Goal: Transaction & Acquisition: Purchase product/service

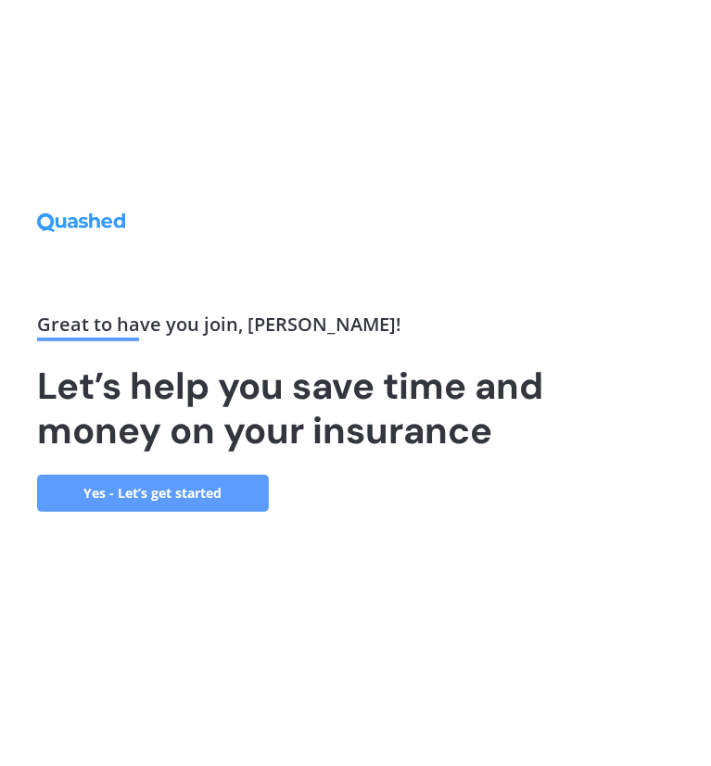
click at [194, 488] on link "Yes - Let’s get started" at bounding box center [153, 493] width 232 height 37
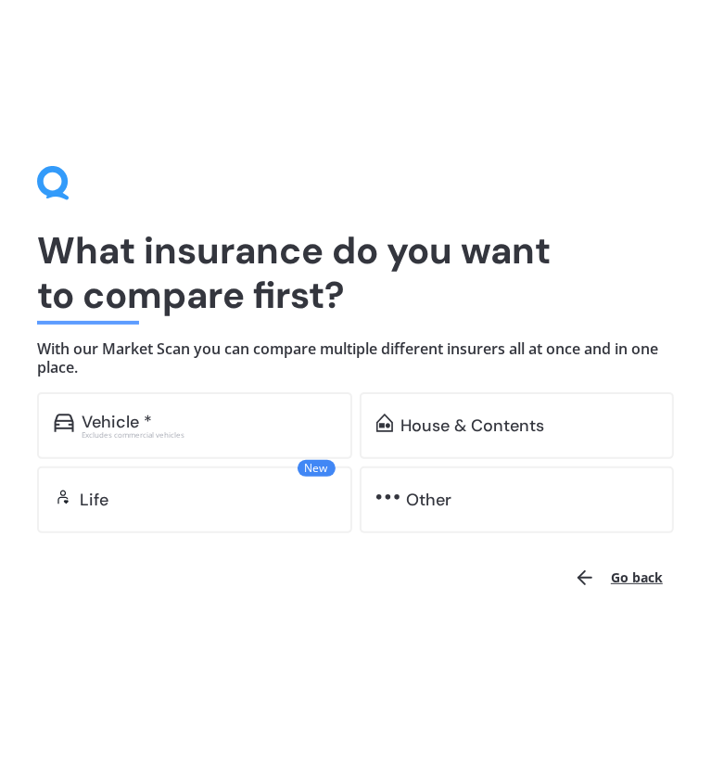
click at [262, 406] on div "Vehicle * Excludes commercial vehicles" at bounding box center [194, 425] width 315 height 67
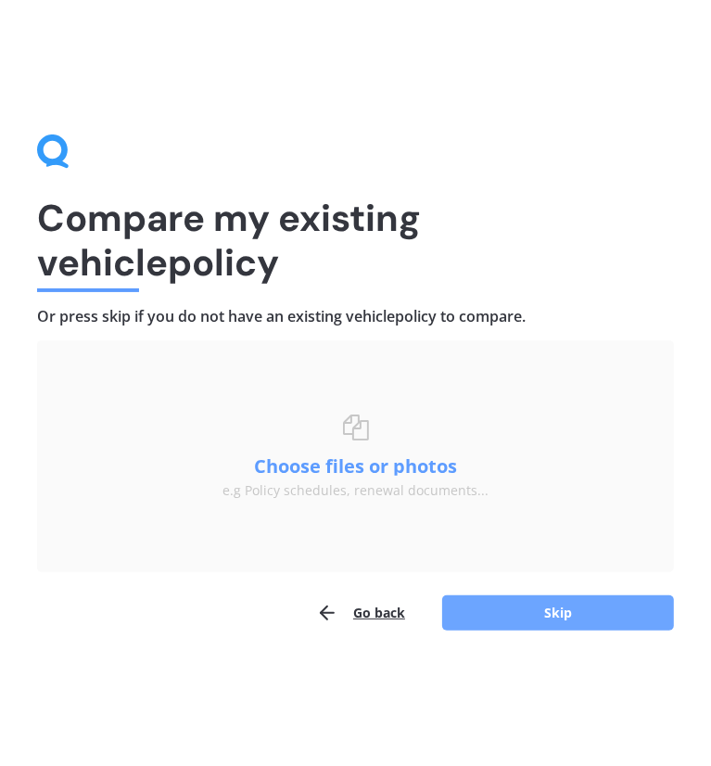
click at [512, 605] on button "Skip" at bounding box center [558, 612] width 232 height 35
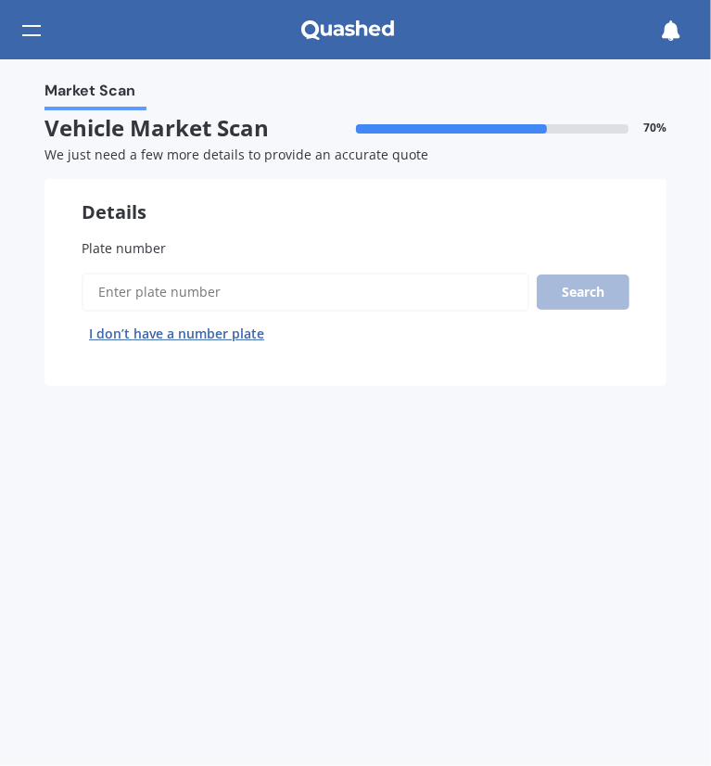
click at [246, 287] on input "Plate number" at bounding box center [306, 292] width 448 height 39
click at [0, 0] on button "Next" at bounding box center [0, 0] width 0 height 0
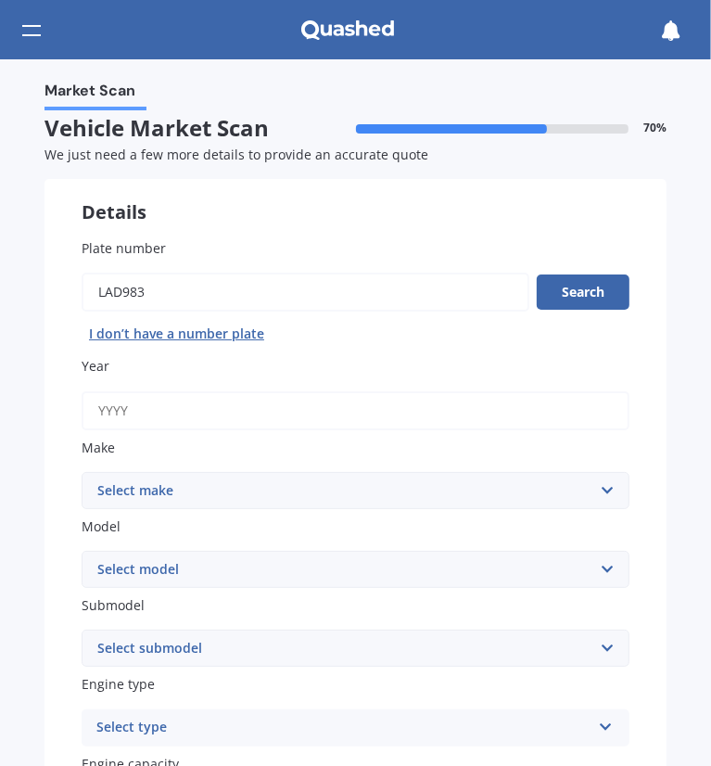
click at [342, 288] on input "Plate number" at bounding box center [306, 292] width 448 height 39
type input "l"
click at [204, 332] on button "I don’t have a number plate" at bounding box center [177, 334] width 190 height 30
click at [219, 331] on button "I don’t have a number plate" at bounding box center [177, 334] width 190 height 30
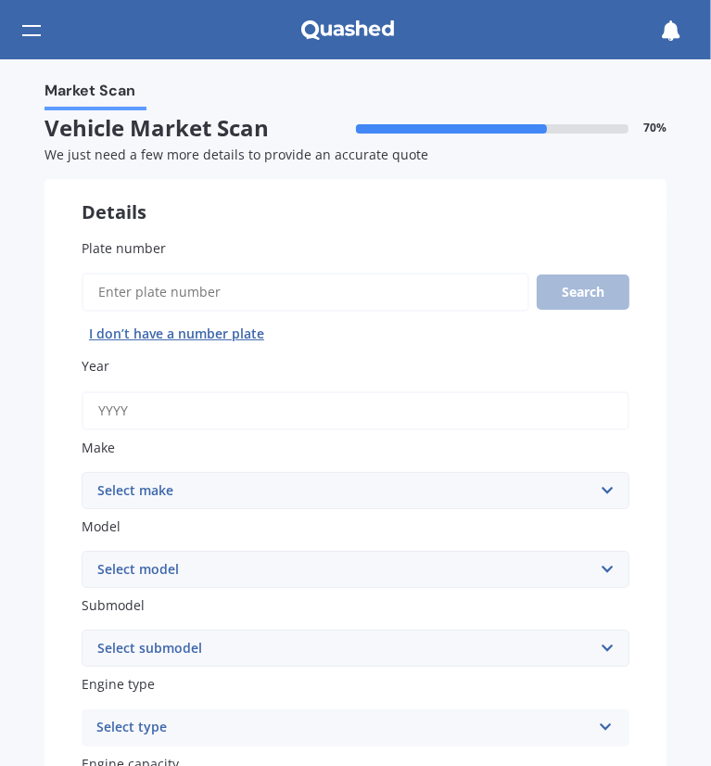
click at [219, 331] on button "I don’t have a number plate" at bounding box center [177, 334] width 190 height 30
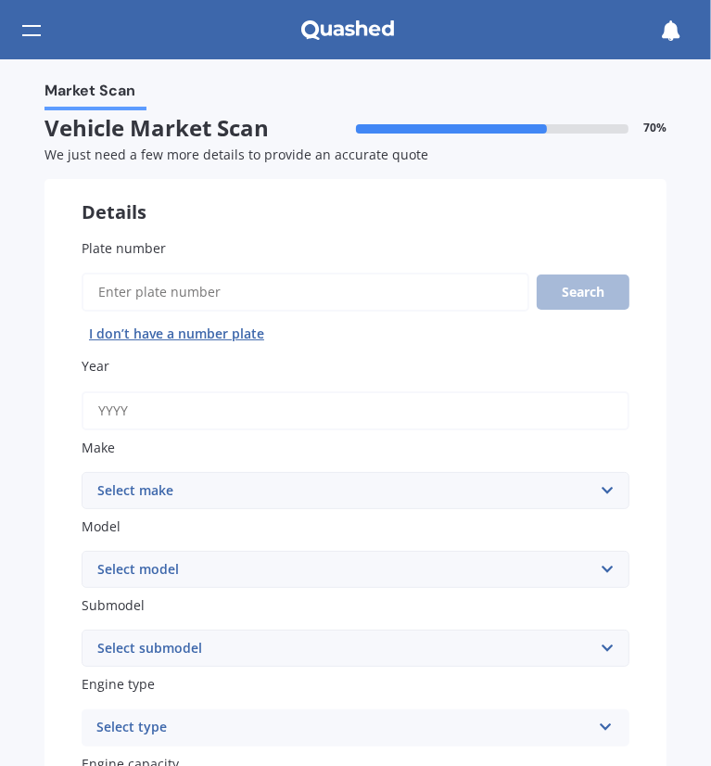
click at [219, 331] on button "I don’t have a number plate" at bounding box center [177, 334] width 190 height 30
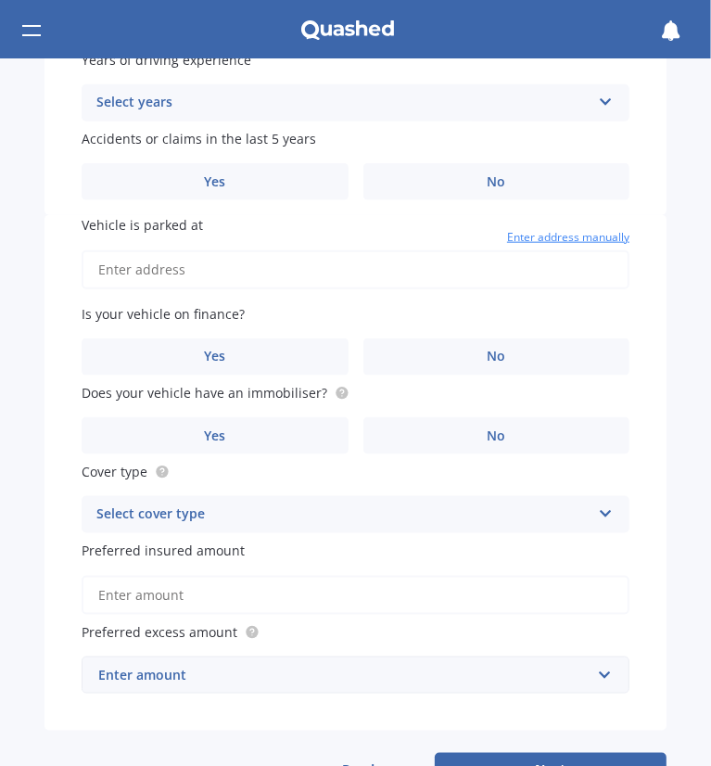
scroll to position [1101, 0]
click at [153, 516] on div "Select cover type" at bounding box center [343, 513] width 494 height 22
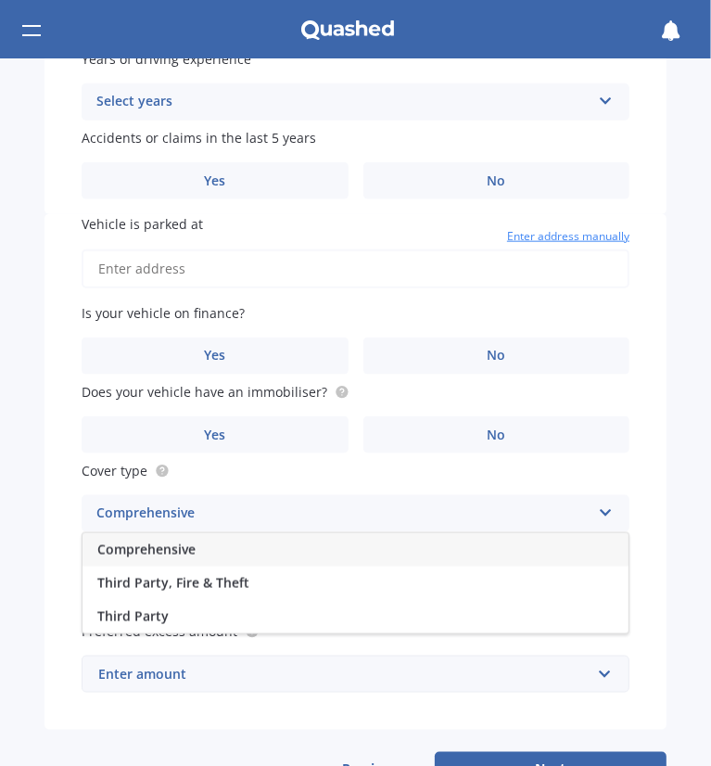
click at [153, 516] on div "Comprehensive" at bounding box center [343, 513] width 494 height 22
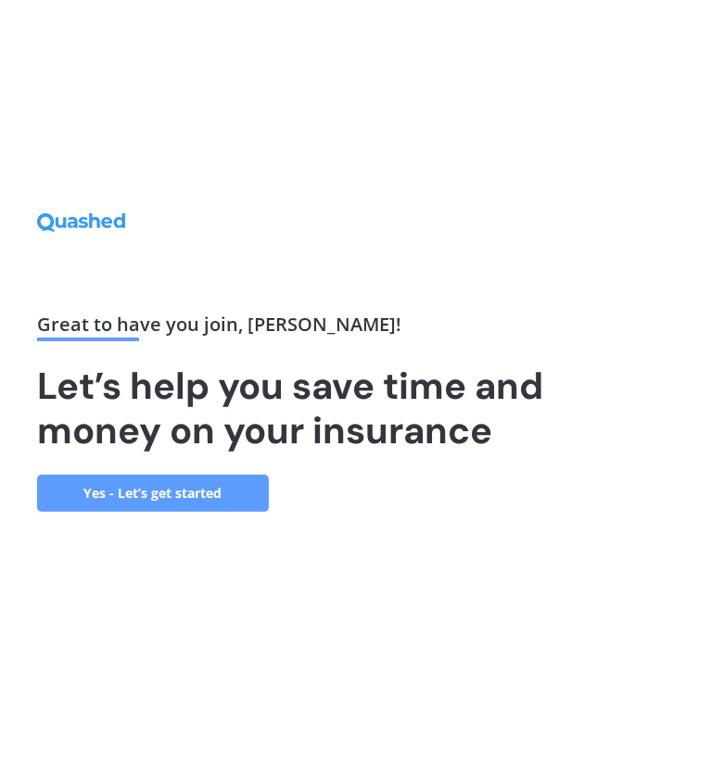
click at [164, 490] on link "Yes - Let’s get started" at bounding box center [153, 493] width 232 height 37
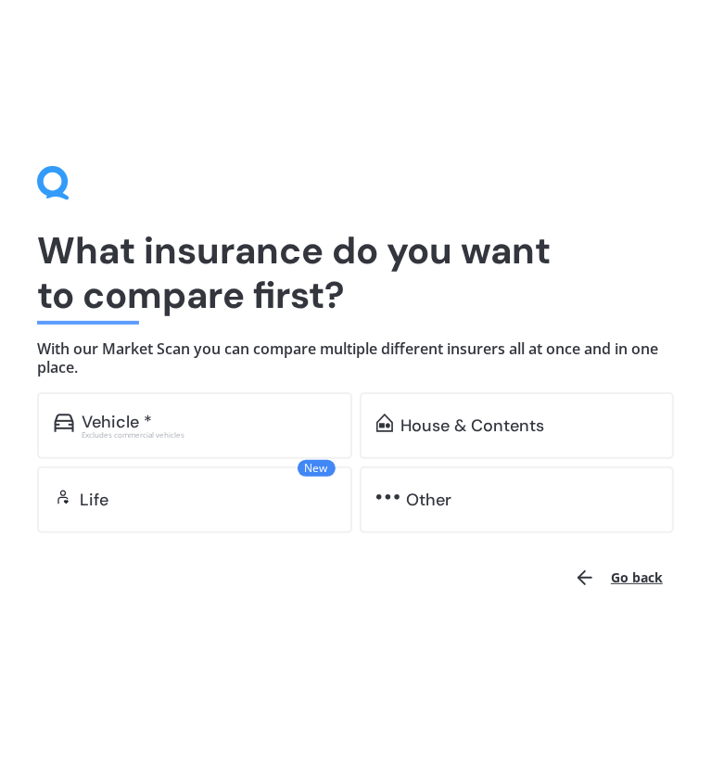
click at [279, 428] on div "Vehicle *" at bounding box center [209, 421] width 254 height 19
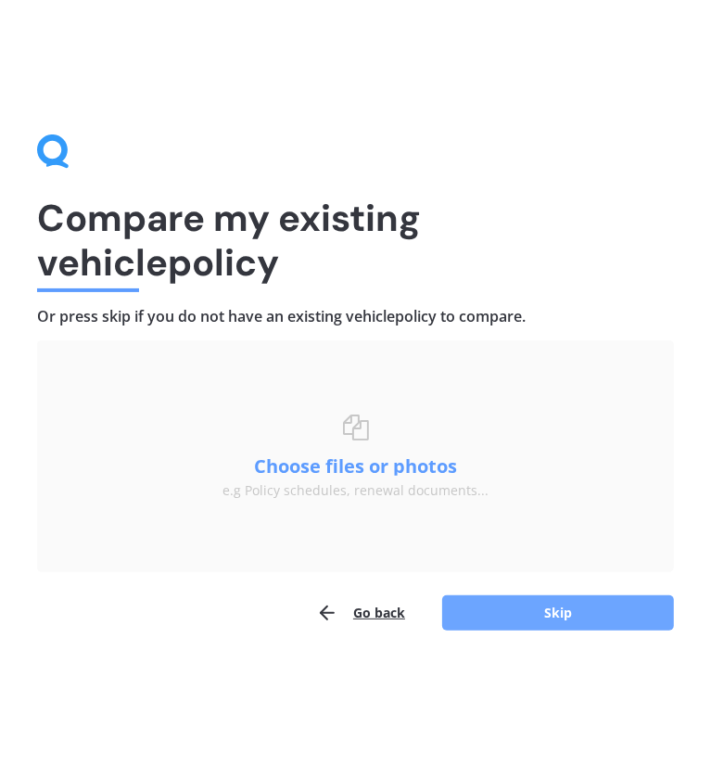
click at [515, 612] on button "Skip" at bounding box center [558, 612] width 232 height 35
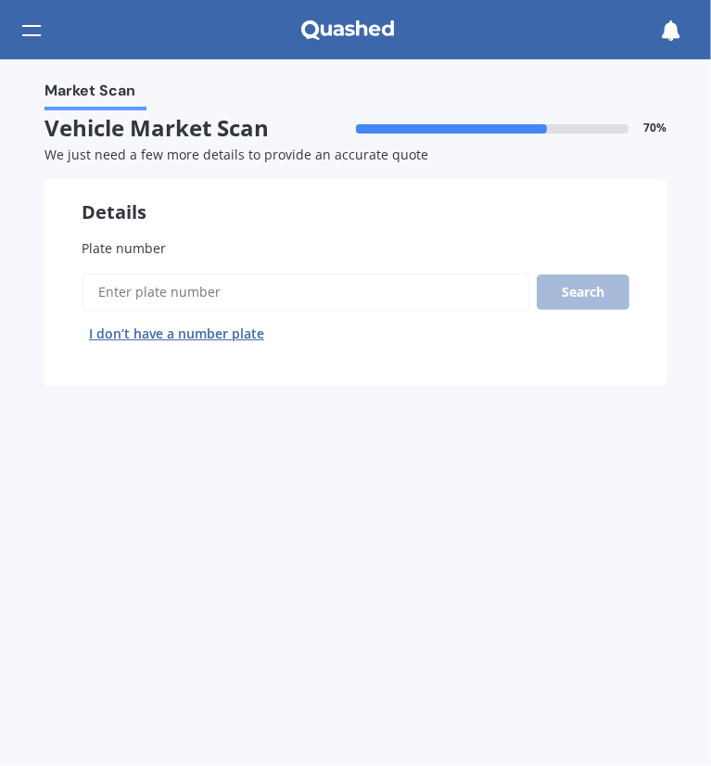
click at [224, 334] on button "I don’t have a number plate" at bounding box center [177, 334] width 190 height 30
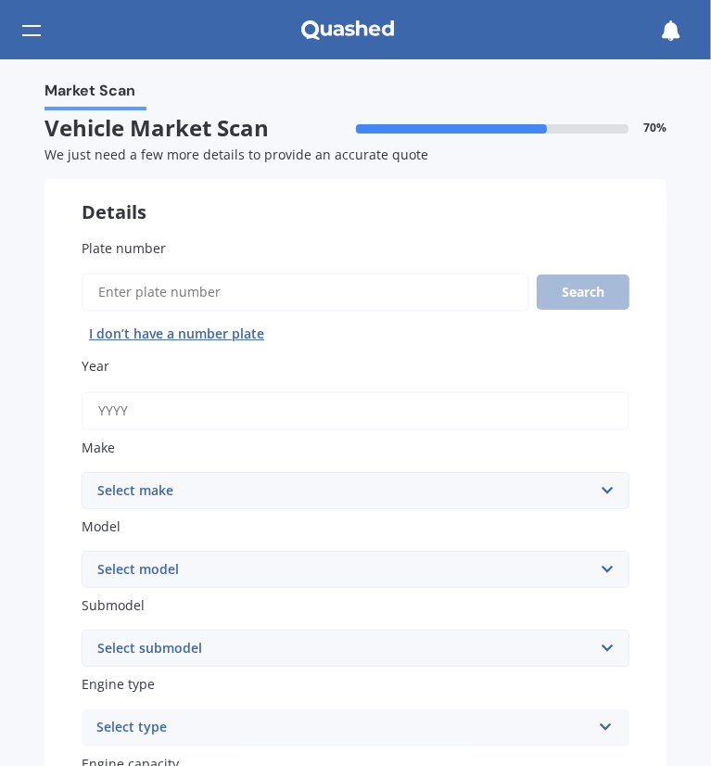
click at [197, 407] on input "Year" at bounding box center [356, 410] width 548 height 39
type input "2017"
click at [190, 501] on select "Select make AC ALFA ROMEO ASTON [PERSON_NAME] AUDI AUSTIN BEDFORD Bentley BMW B…" at bounding box center [356, 490] width 548 height 37
select select "NISSAN"
click at [82, 472] on select "Select make AC ALFA ROMEO ASTON [PERSON_NAME] AUDI AUSTIN BEDFORD Bentley BMW B…" at bounding box center [356, 490] width 548 height 37
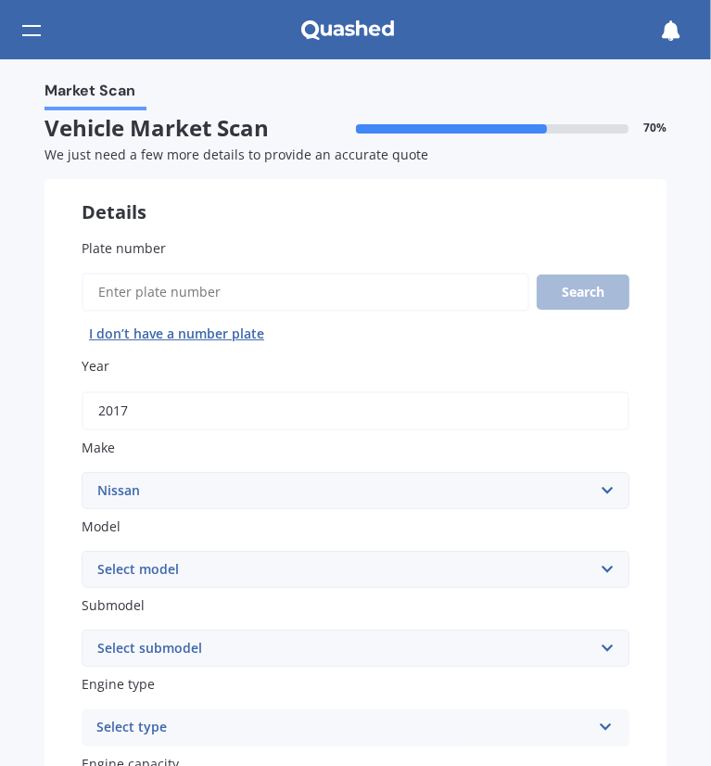
click at [185, 587] on select "Select model 1200 180SX 200SX 300ZX 350Z 370Z Ad Altima ARIYA Atlas Avenir Basa…" at bounding box center [356, 569] width 548 height 37
select select "NAVARA"
click at [234, 574] on select "Select model 1200 180SX 200SX 300ZX 350Z 370Z Ad Altima ARIYA Atlas Avenir Basa…" at bounding box center [356, 569] width 548 height 37
click at [175, 648] on select "Select submodel (All other models) 2.5 4WD Diesel Turbo 2.5 4WD MT Diesel Turbo…" at bounding box center [356, 647] width 548 height 37
select select "ST-X DIESEL TURBO"
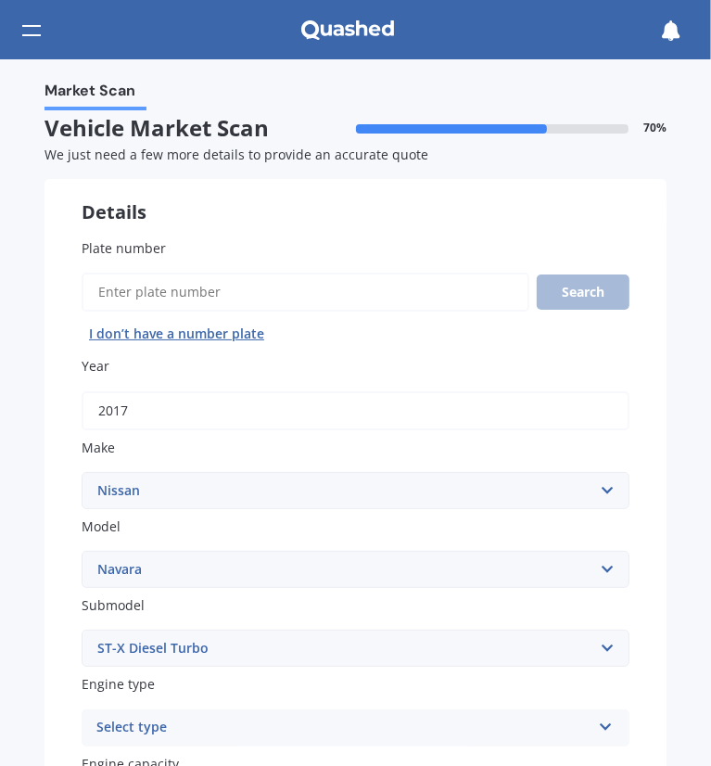
click at [82, 629] on select "Select submodel (All other models) 2.5 4WD Diesel Turbo 2.5 4WD MT Diesel Turbo…" at bounding box center [356, 647] width 548 height 37
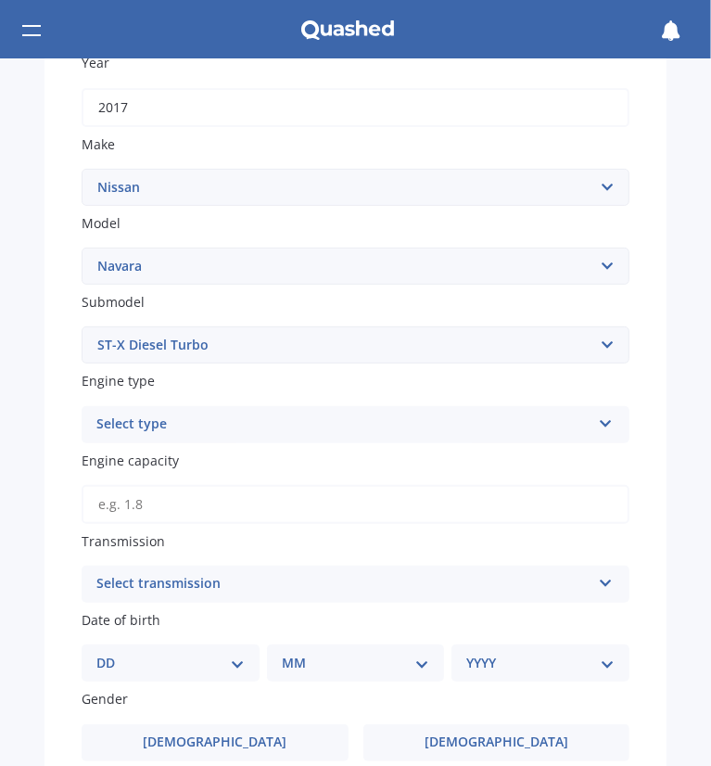
scroll to position [304, 0]
click at [182, 424] on div "Select type" at bounding box center [343, 423] width 494 height 22
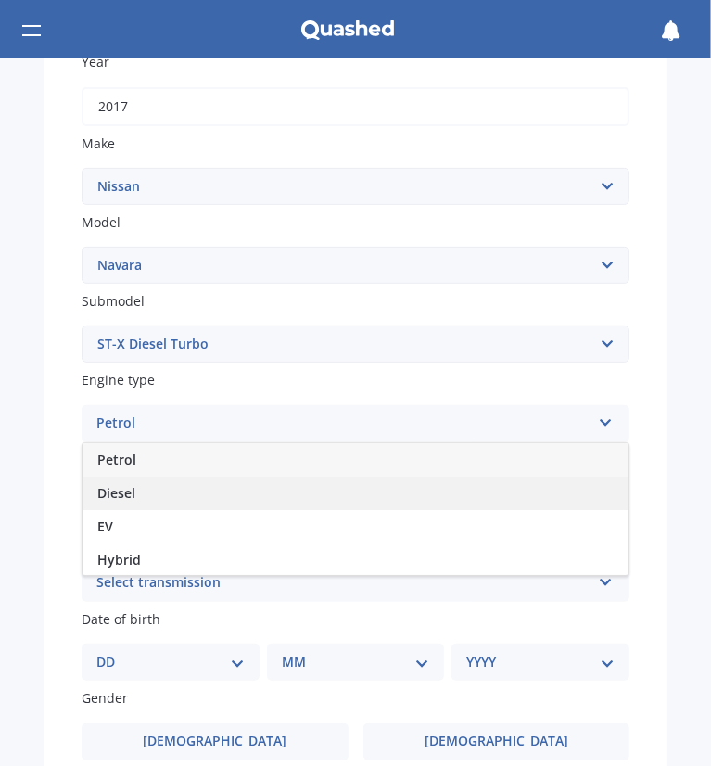
click at [170, 489] on div "Diesel" at bounding box center [355, 492] width 546 height 33
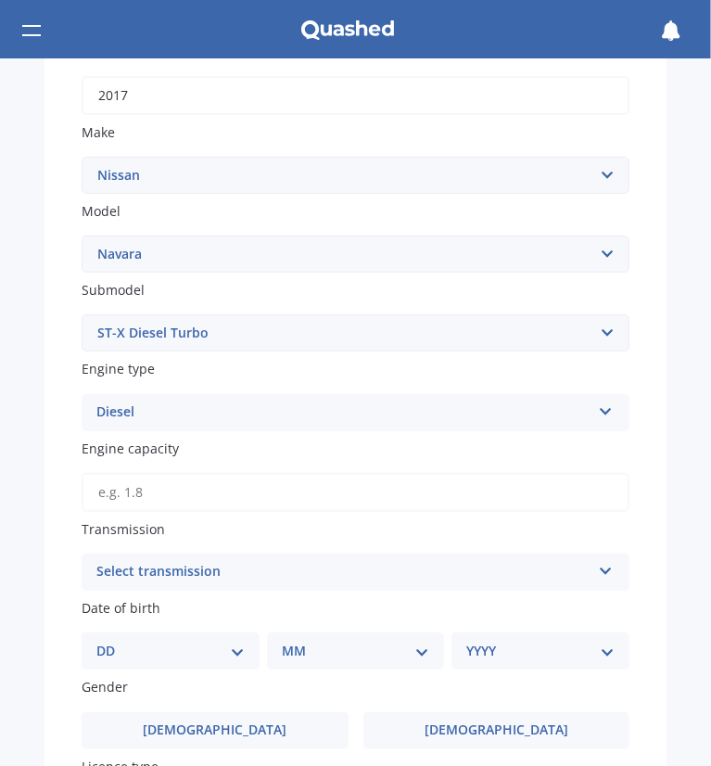
scroll to position [315, 0]
click at [178, 505] on input "Engine capacity" at bounding box center [356, 492] width 548 height 39
type input "2.3"
click at [228, 572] on div "Select transmission" at bounding box center [343, 572] width 494 height 22
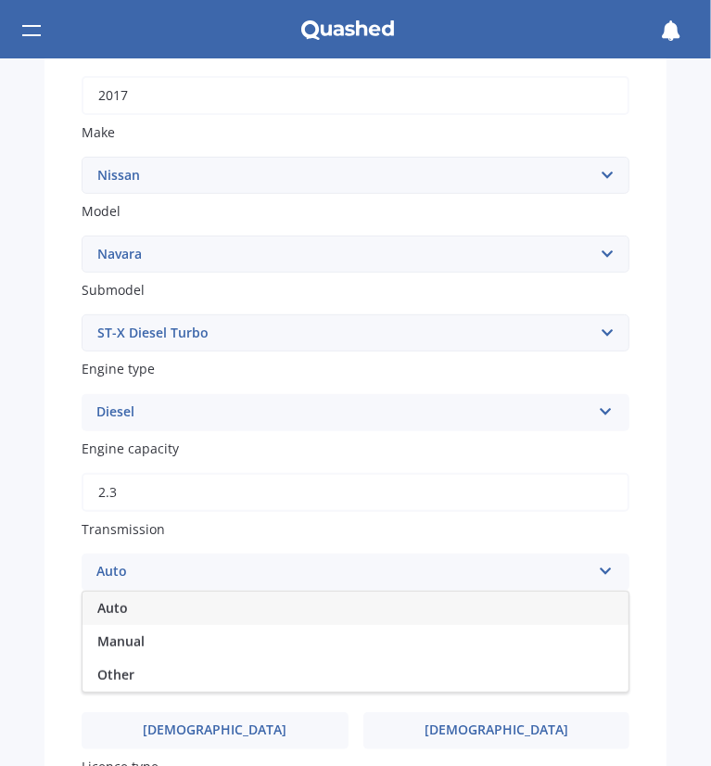
click at [183, 603] on div "Auto" at bounding box center [355, 607] width 546 height 33
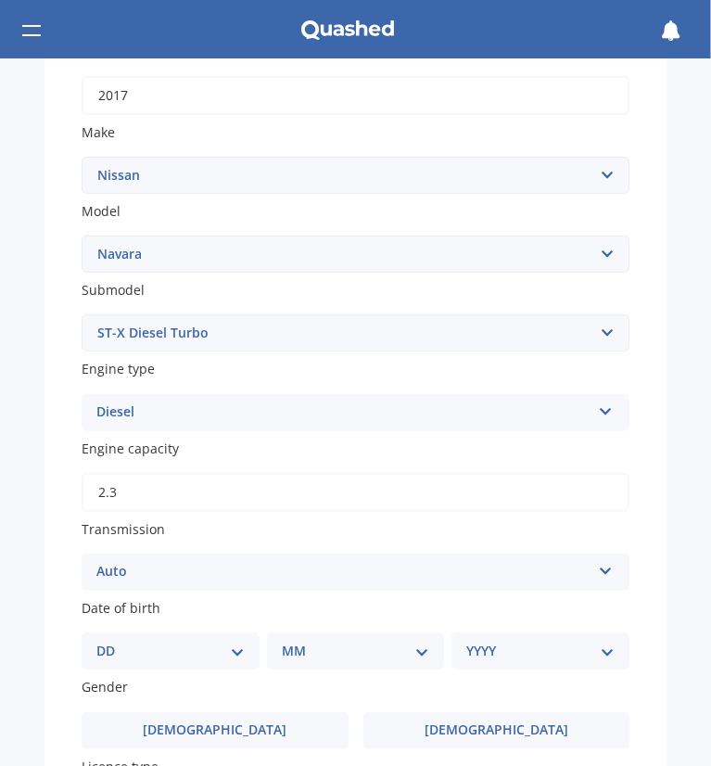
click at [144, 644] on select "DD 01 02 03 04 05 06 07 08 09 10 11 12 13 14 15 16 17 18 19 20 21 22 23 24 25 2…" at bounding box center [170, 650] width 148 height 20
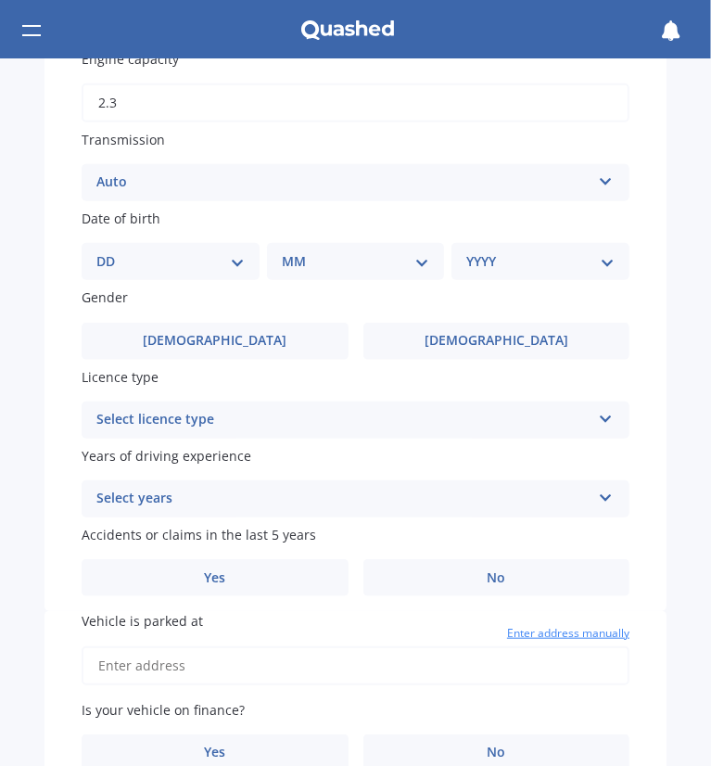
scroll to position [708, 0]
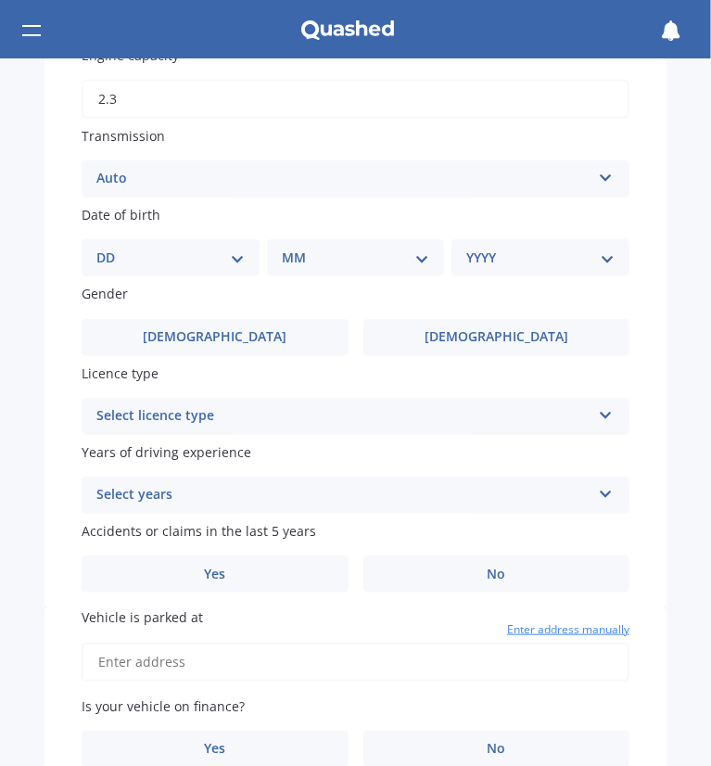
click at [190, 263] on select "DD 01 02 03 04 05 06 07 08 09 10 11 12 13 14 15 16 17 18 19 20 21 22 23 24 25 2…" at bounding box center [170, 257] width 148 height 20
select select "03"
click at [111, 247] on select "DD 01 02 03 04 05 06 07 08 09 10 11 12 13 14 15 16 17 18 19 20 21 22 23 24 25 2…" at bounding box center [170, 257] width 148 height 20
click at [351, 249] on select "MM 01 02 03 04 05 06 07 08 09 10 11 12" at bounding box center [359, 257] width 141 height 20
select select "03"
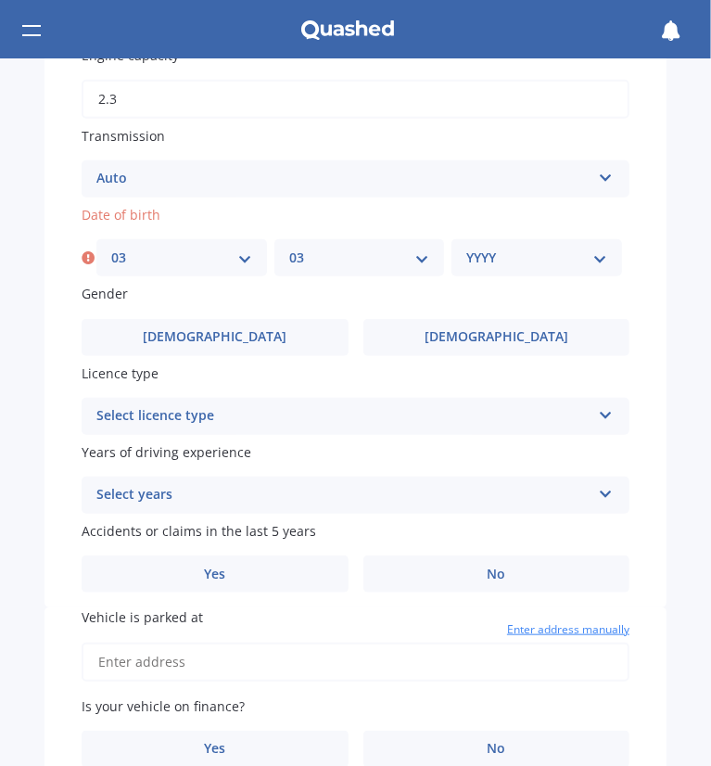
click at [289, 247] on select "MM 01 02 03 04 05 06 07 08 09 10 11 12" at bounding box center [359, 257] width 141 height 20
click at [515, 247] on select "YYYY 2025 2024 2023 2022 2021 2020 2019 2018 2017 2016 2015 2014 2013 2012 2011…" at bounding box center [536, 257] width 141 height 20
select select "1968"
click at [466, 247] on select "YYYY 2025 2024 2023 2022 2021 2020 2019 2018 2017 2016 2015 2014 2013 2012 2011…" at bounding box center [536, 257] width 141 height 20
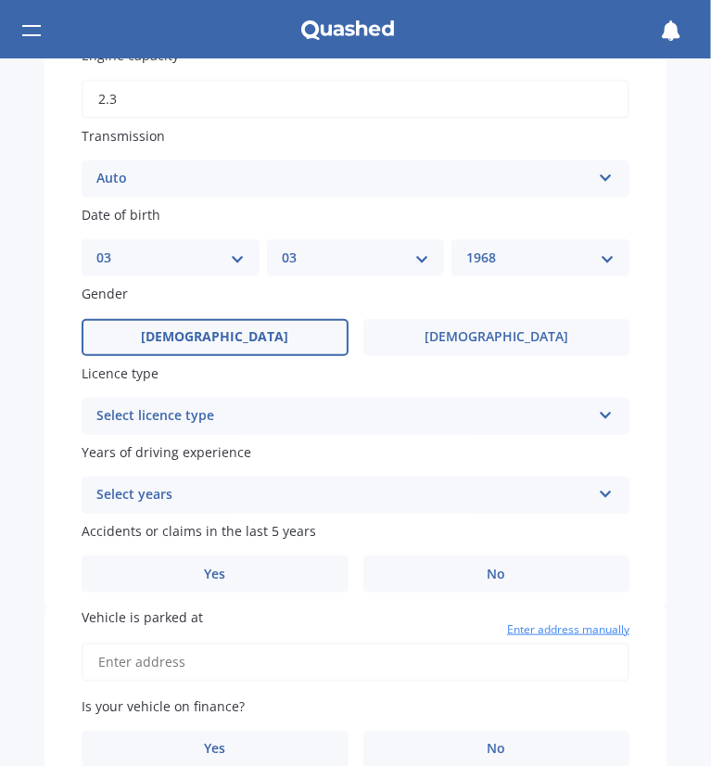
click at [267, 333] on label "[DEMOGRAPHIC_DATA]" at bounding box center [215, 337] width 267 height 37
click at [0, 0] on input "[DEMOGRAPHIC_DATA]" at bounding box center [0, 0] width 0 height 0
click at [267, 427] on div "Select licence type NZ Full NZ Restricted NZ Learners [GEOGRAPHIC_DATA] [GEOGRA…" at bounding box center [356, 416] width 548 height 37
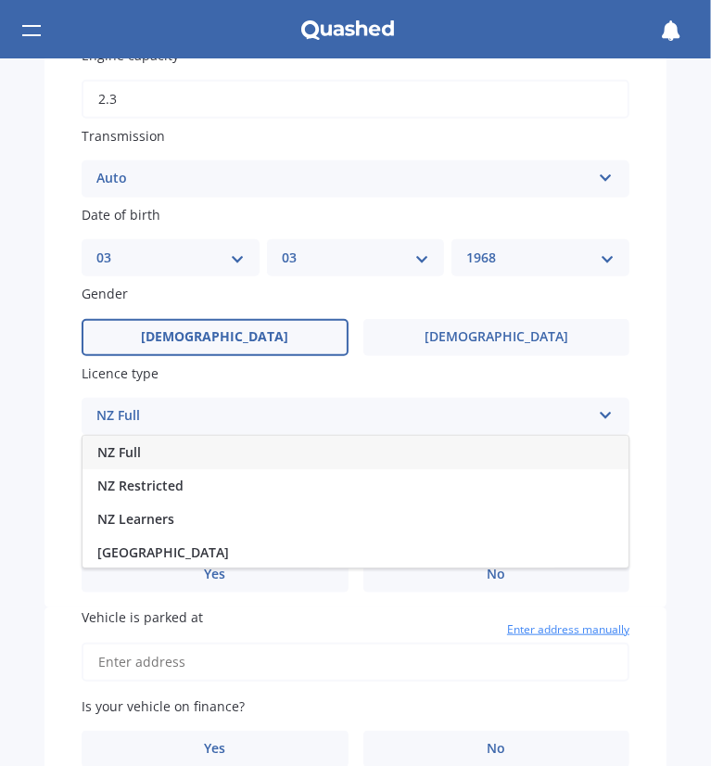
click at [247, 465] on div "NZ Full" at bounding box center [355, 452] width 546 height 33
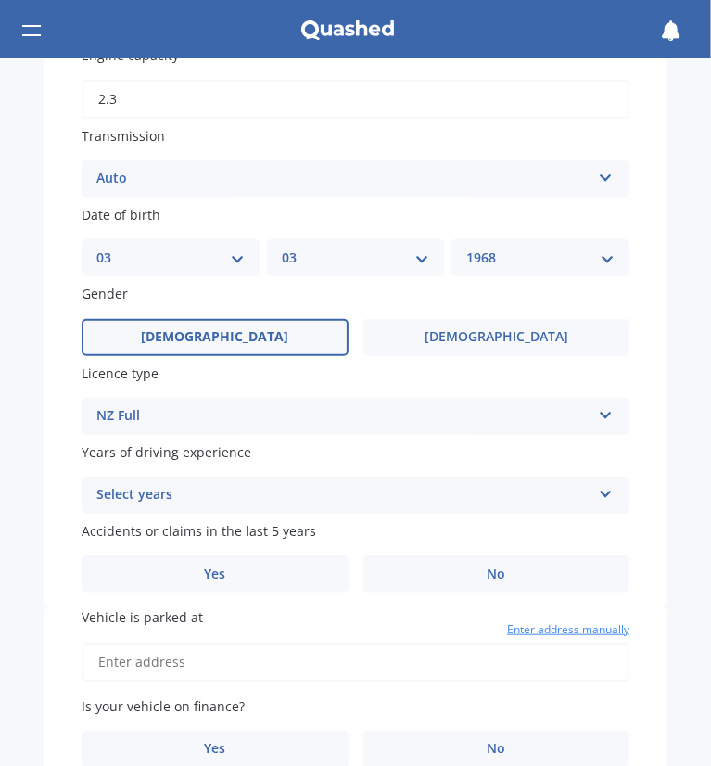
click at [175, 480] on div "Select years 5 or more years 4 years 3 years 2 years 1 year" at bounding box center [356, 494] width 548 height 37
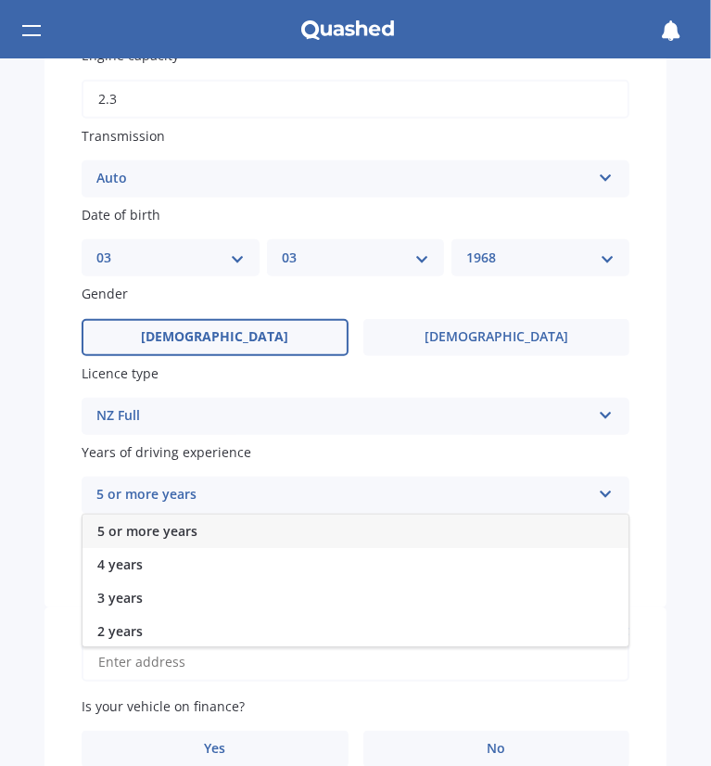
click at [178, 535] on span "5 or more years" at bounding box center [147, 531] width 100 height 18
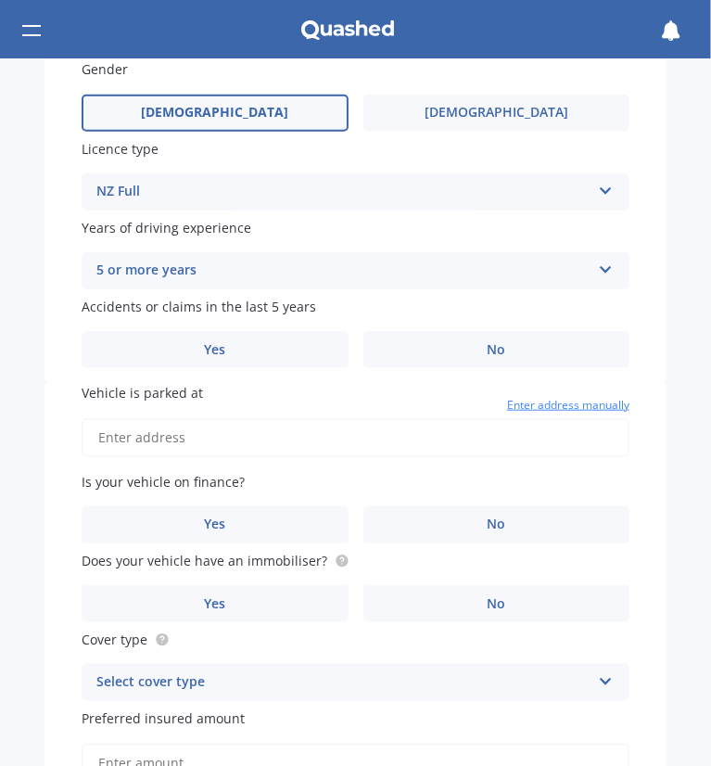
scroll to position [944, 0]
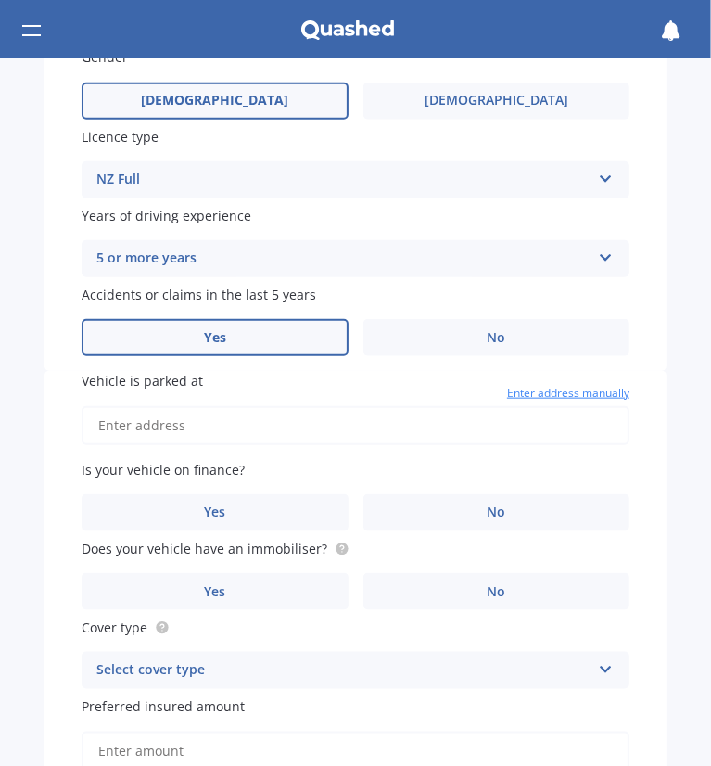
click at [289, 331] on label "Yes" at bounding box center [215, 337] width 267 height 37
click at [0, 0] on input "Yes" at bounding box center [0, 0] width 0 height 0
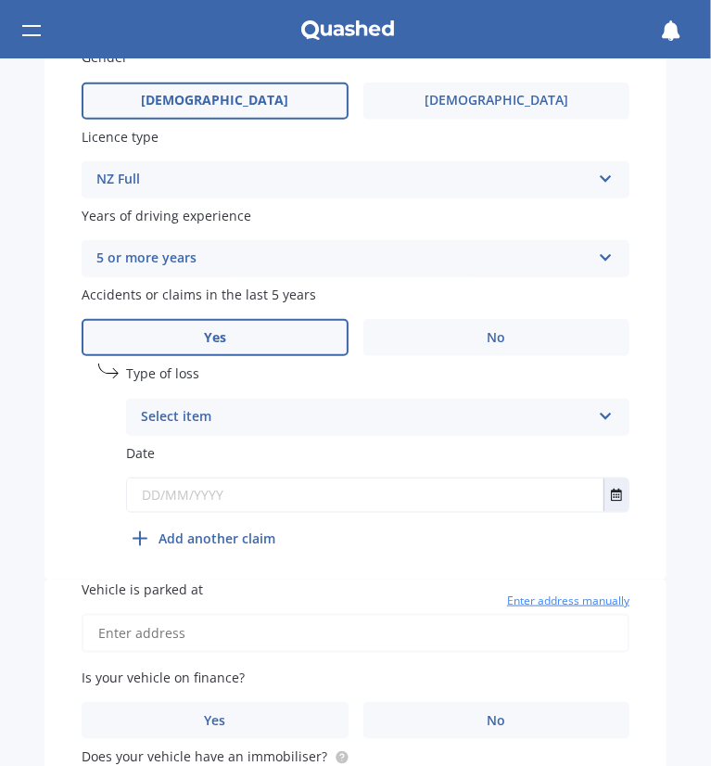
click at [259, 424] on div "Select item" at bounding box center [366, 417] width 450 height 22
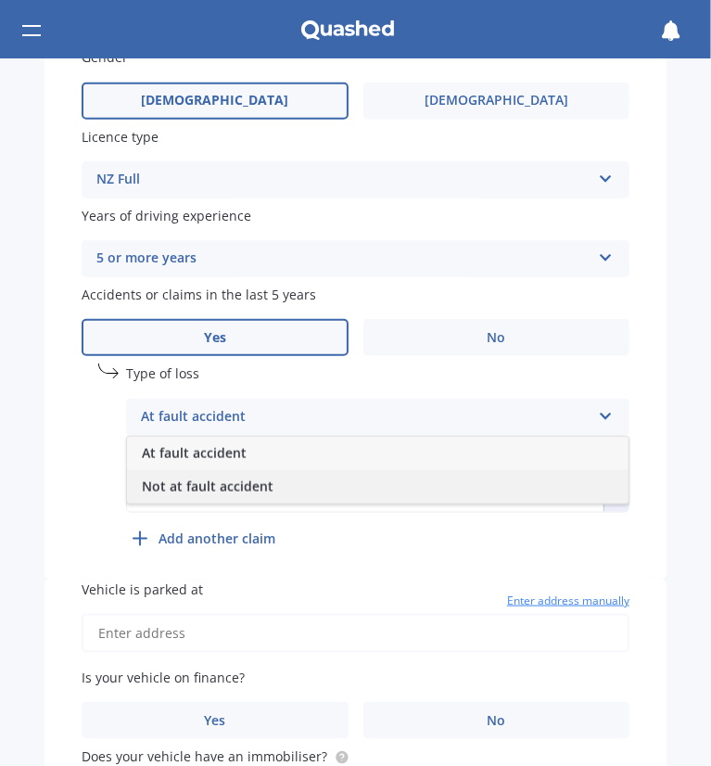
click at [259, 478] on span "Not at fault accident" at bounding box center [208, 486] width 132 height 18
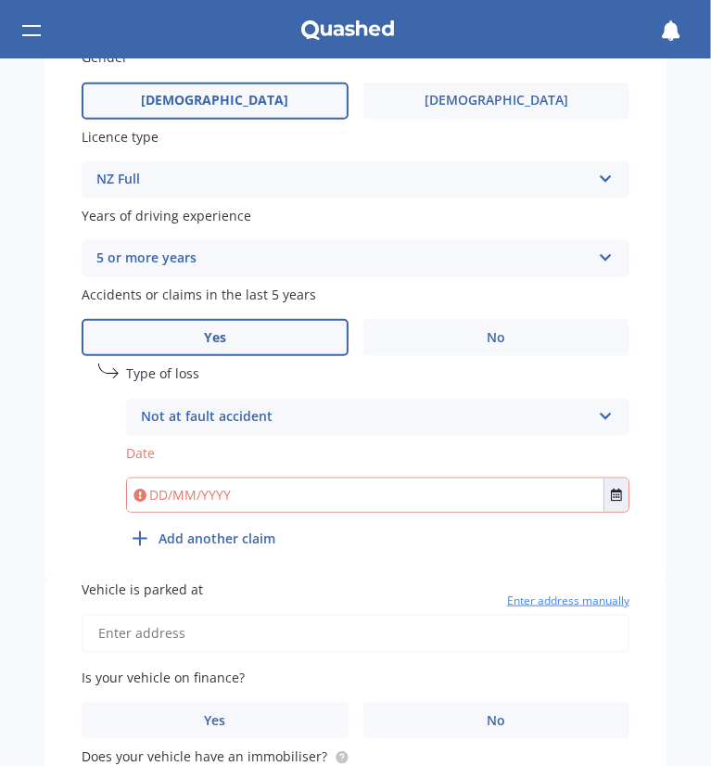
click at [251, 490] on input "date" at bounding box center [377, 494] width 503 height 35
type input "[DATE]"
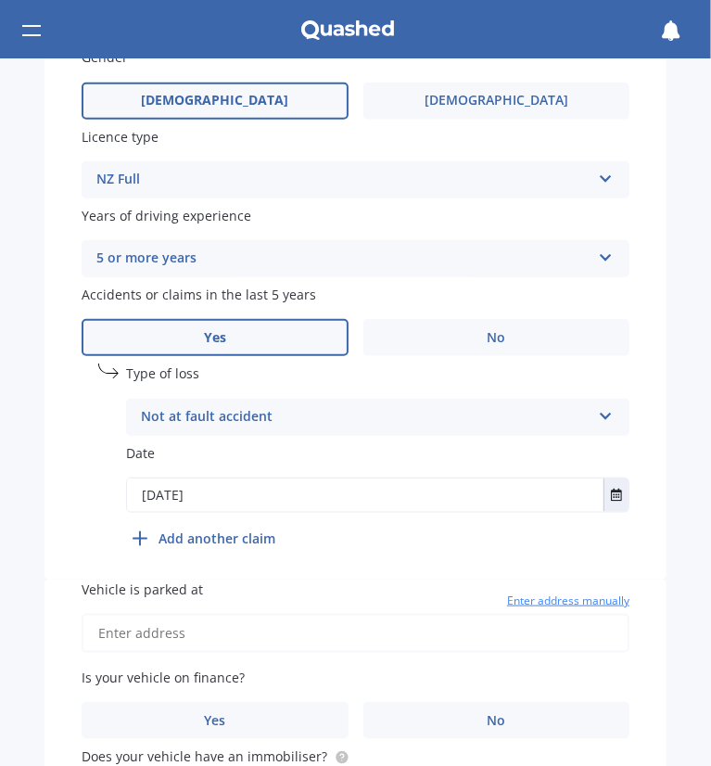
type input "[DATE]"
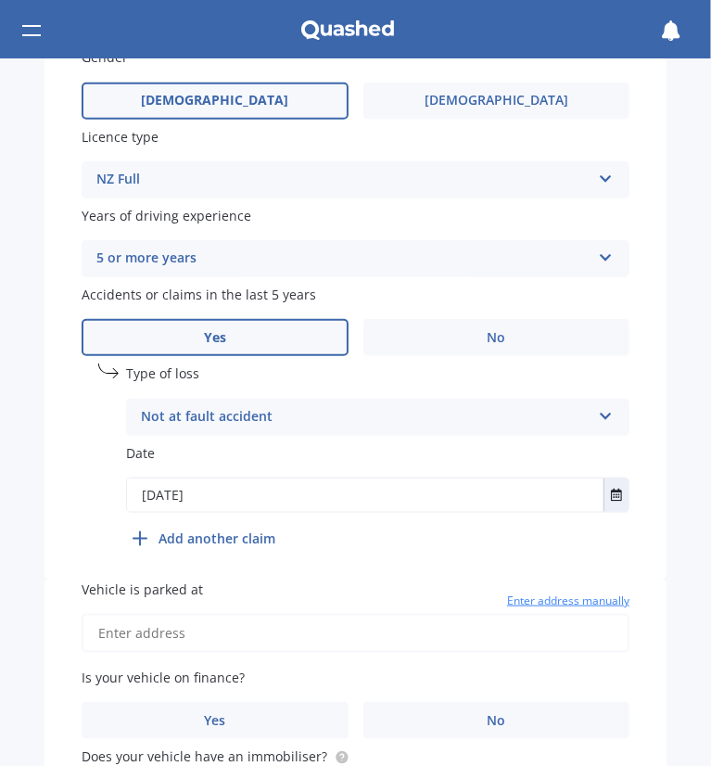
type input "[DATE]"
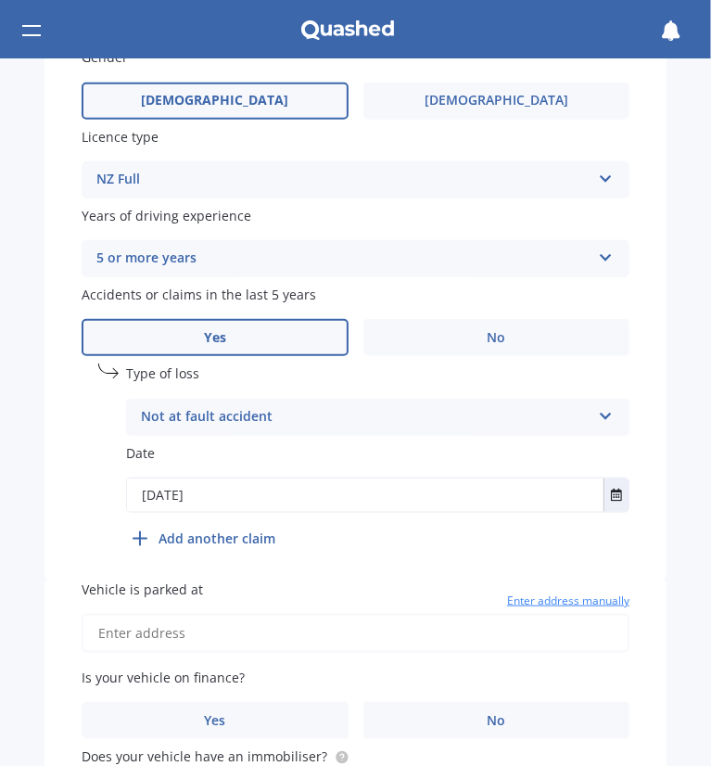
type input "[DATE]"
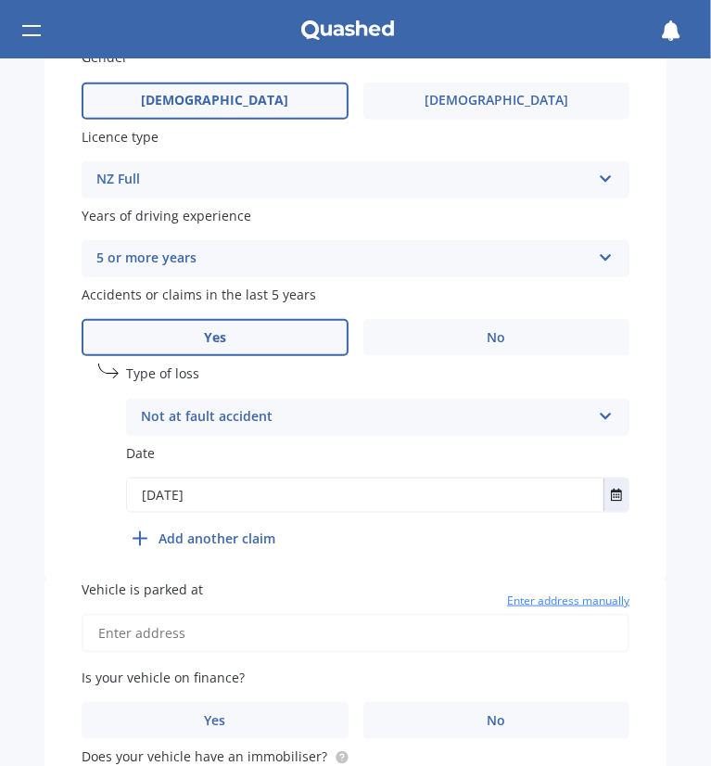
type input "[DATE]"
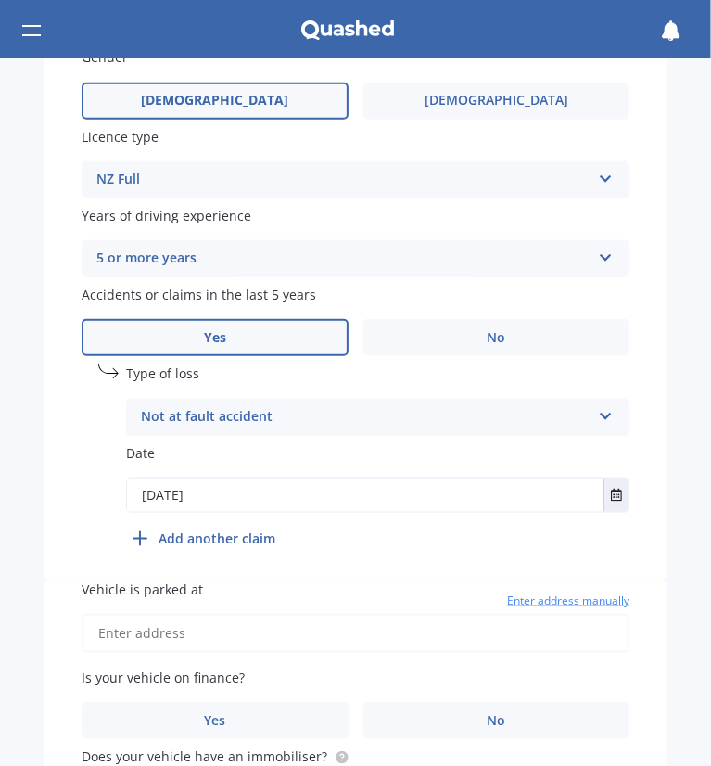
type input "[DATE]"
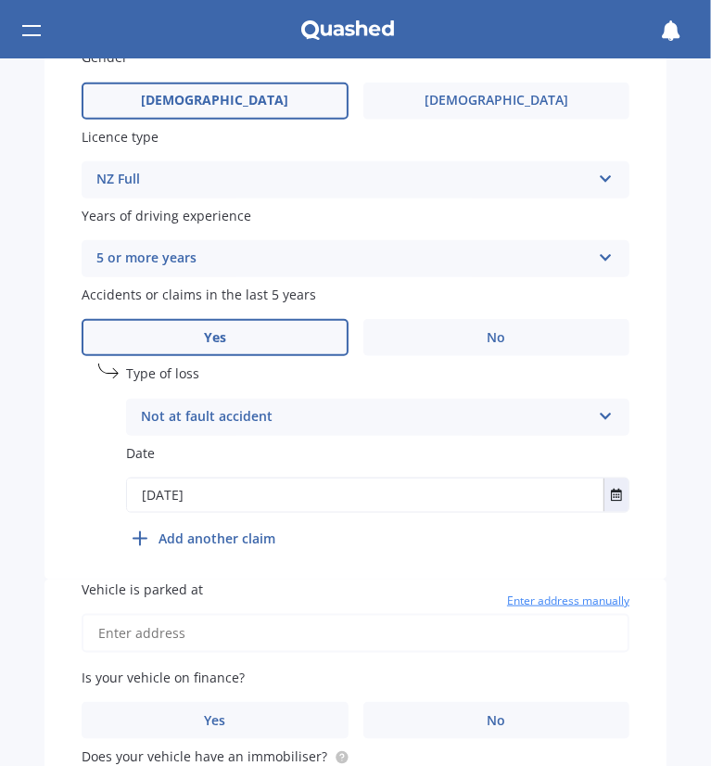
type input "[DATE]"
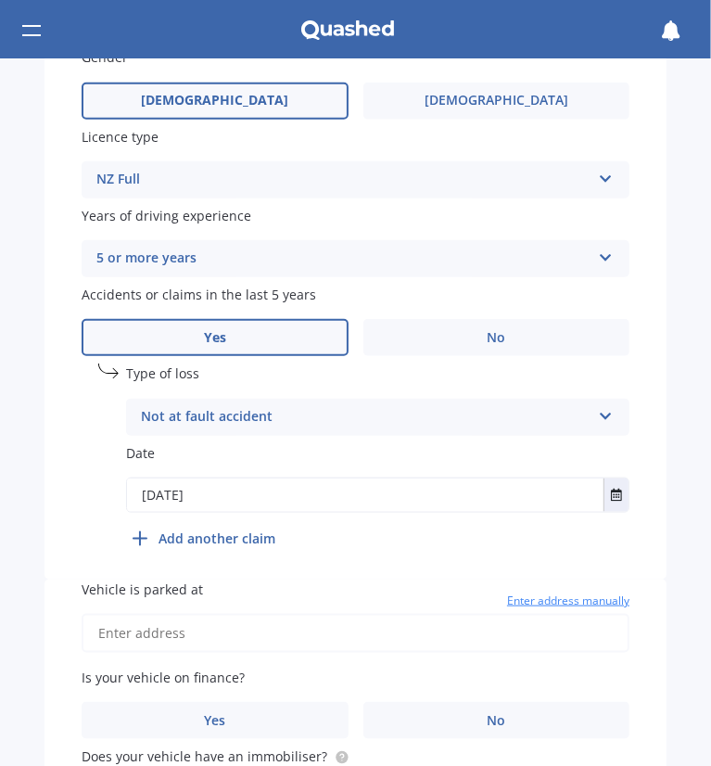
type input "[DATE]"
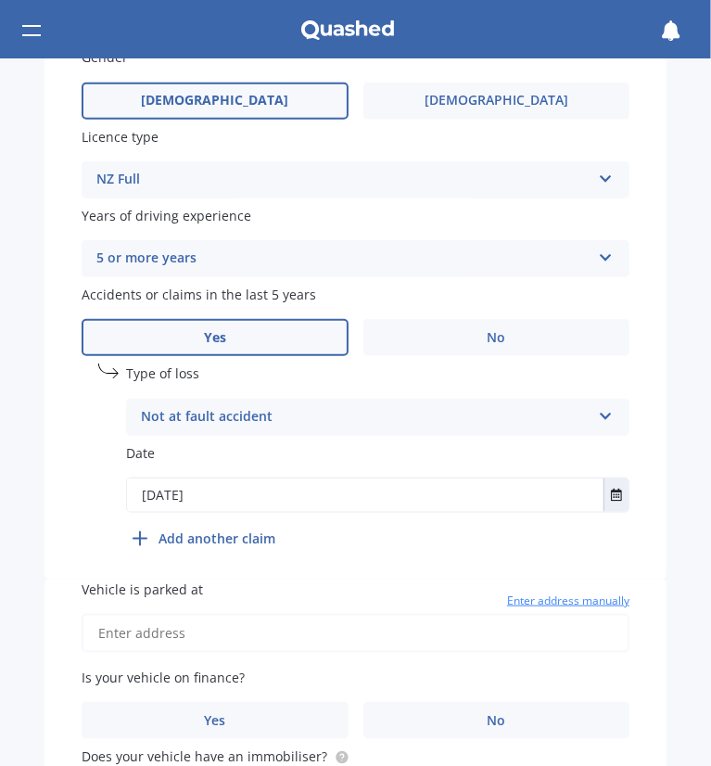
type input "[DATE]"
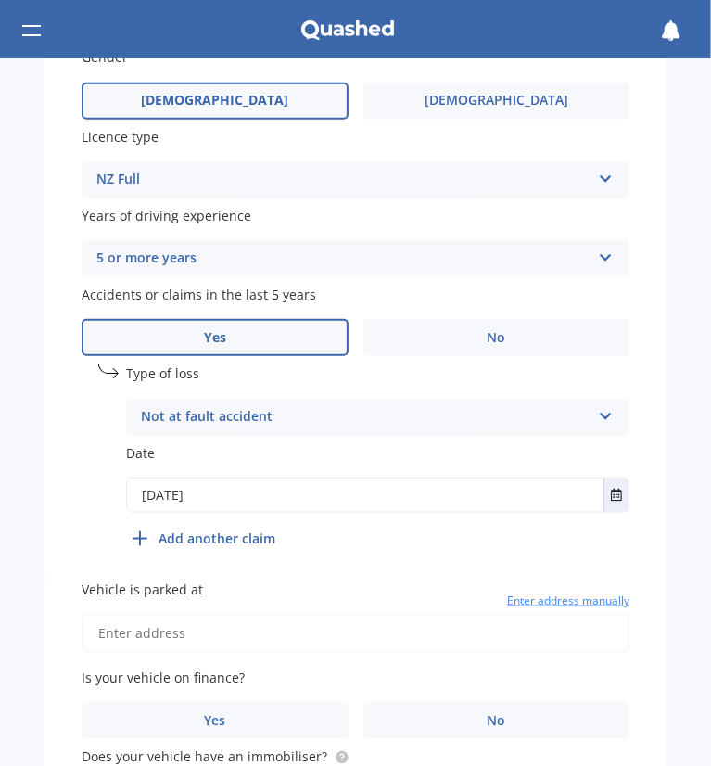
type input "[DATE]"
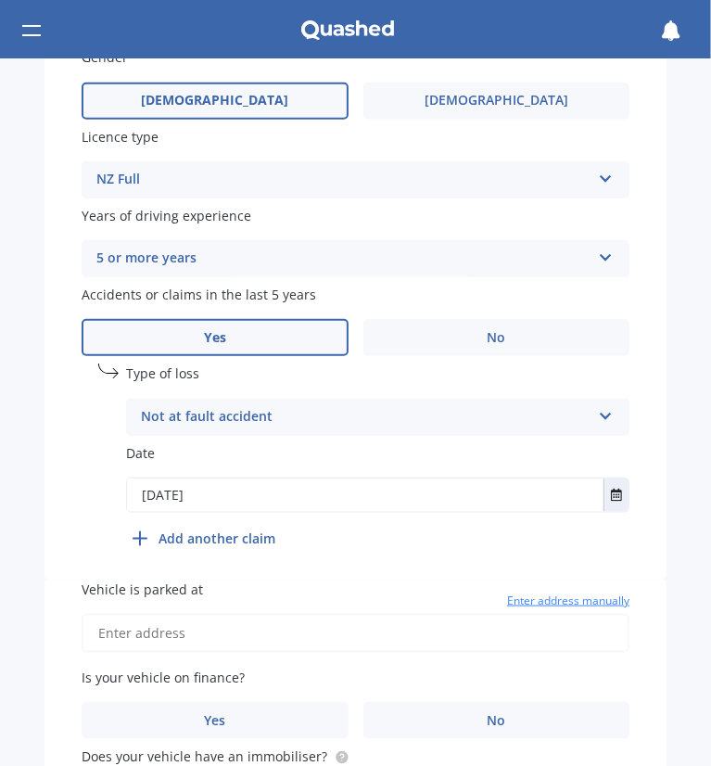
type input "[DATE]"
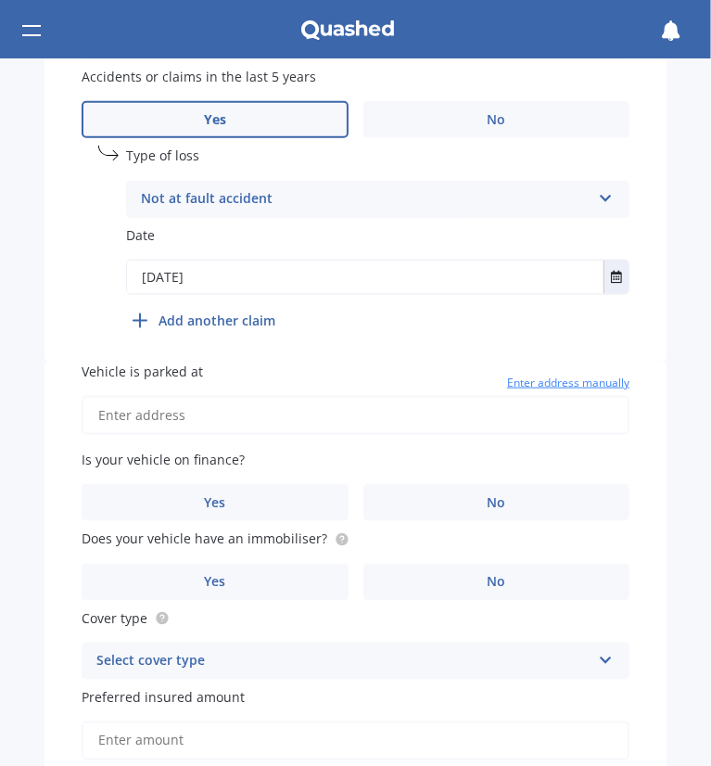
scroll to position [1163, 0]
click at [159, 416] on input "Vehicle is parked at" at bounding box center [356, 414] width 548 height 39
type input "[STREET_ADDRESS][PERSON_NAME]"
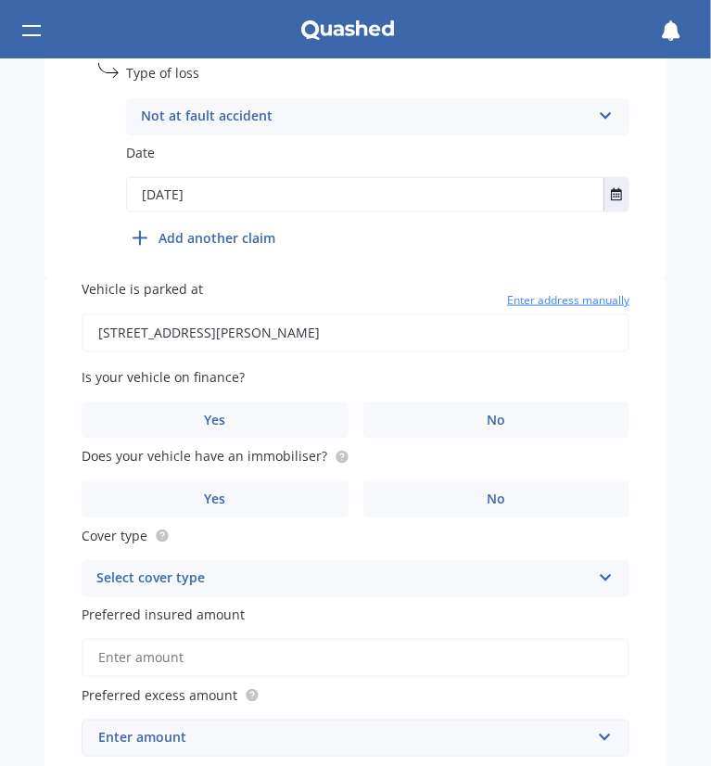
scroll to position [1249, 0]
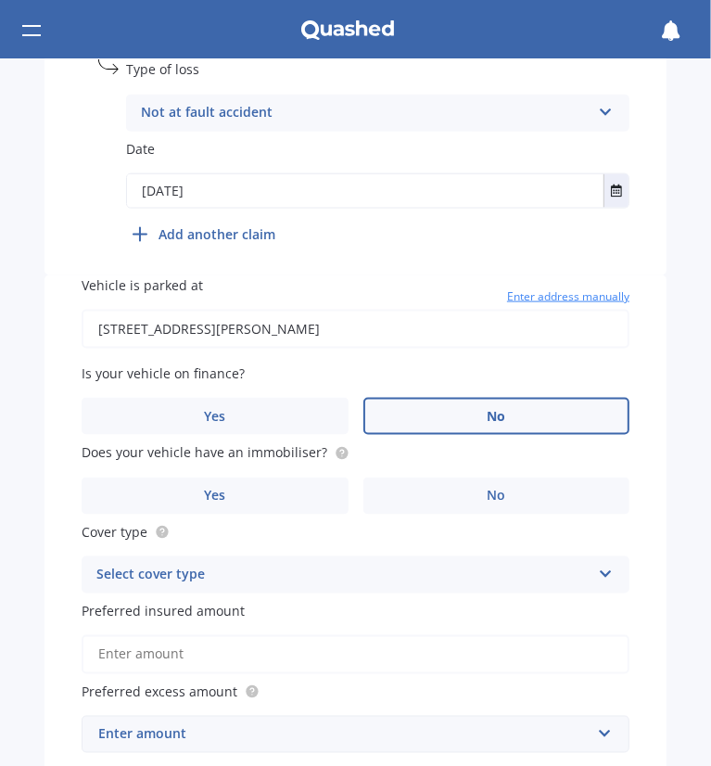
click at [390, 403] on label "No" at bounding box center [496, 416] width 267 height 37
click at [0, 0] on input "No" at bounding box center [0, 0] width 0 height 0
click at [311, 497] on label "Yes" at bounding box center [215, 495] width 267 height 37
click at [0, 0] on input "Yes" at bounding box center [0, 0] width 0 height 0
click at [267, 582] on div "Select cover type" at bounding box center [343, 575] width 494 height 22
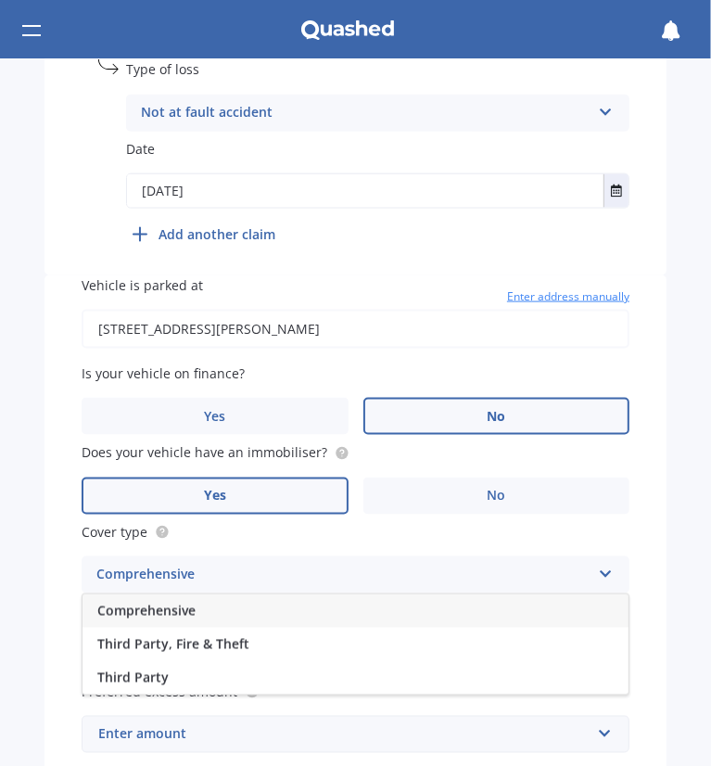
scroll to position [1367, 0]
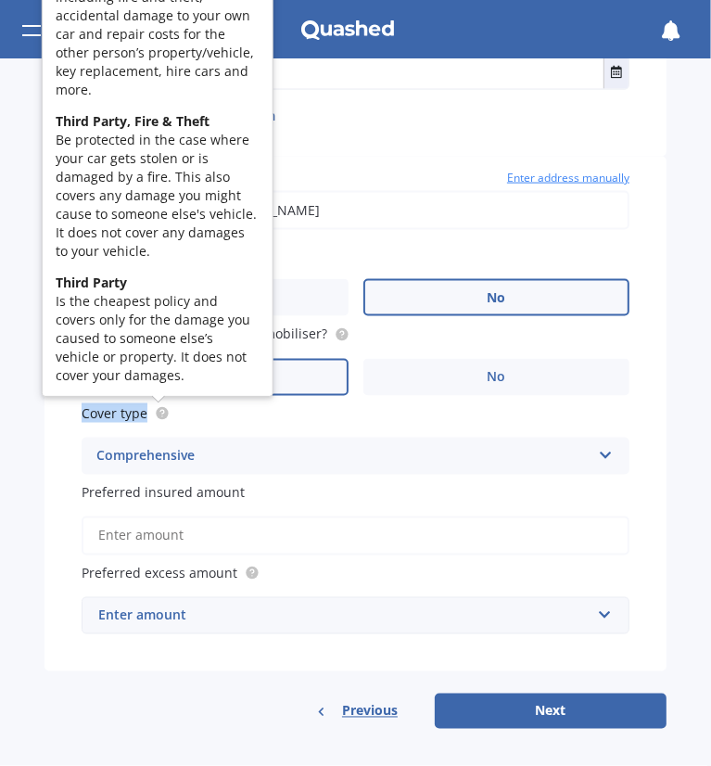
drag, startPoint x: 31, startPoint y: 428, endPoint x: 161, endPoint y: 412, distance: 131.6
click at [161, 412] on div "Market Scan Vehicle Market Scan 70 % We just need a few more details to provide…" at bounding box center [355, 412] width 711 height 706
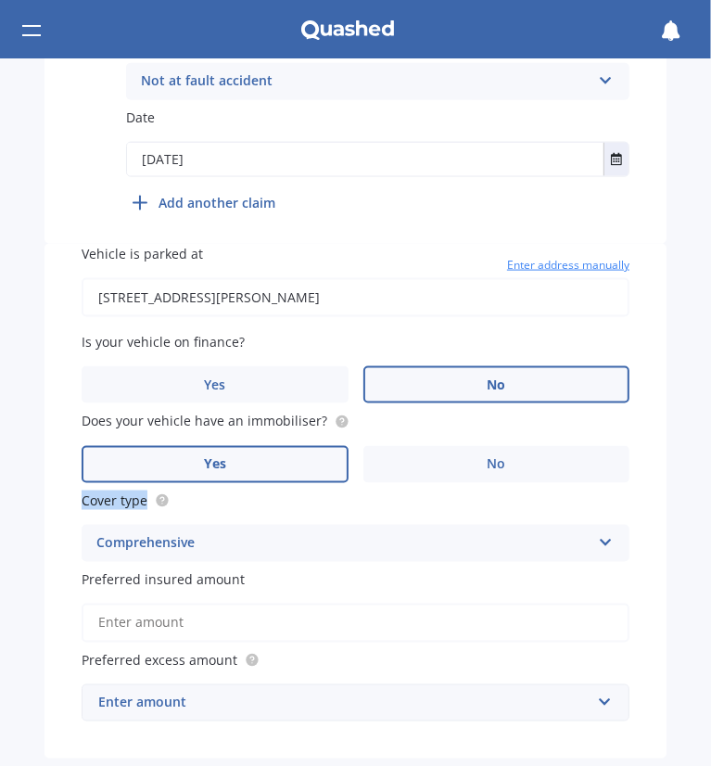
scroll to position [1282, 0]
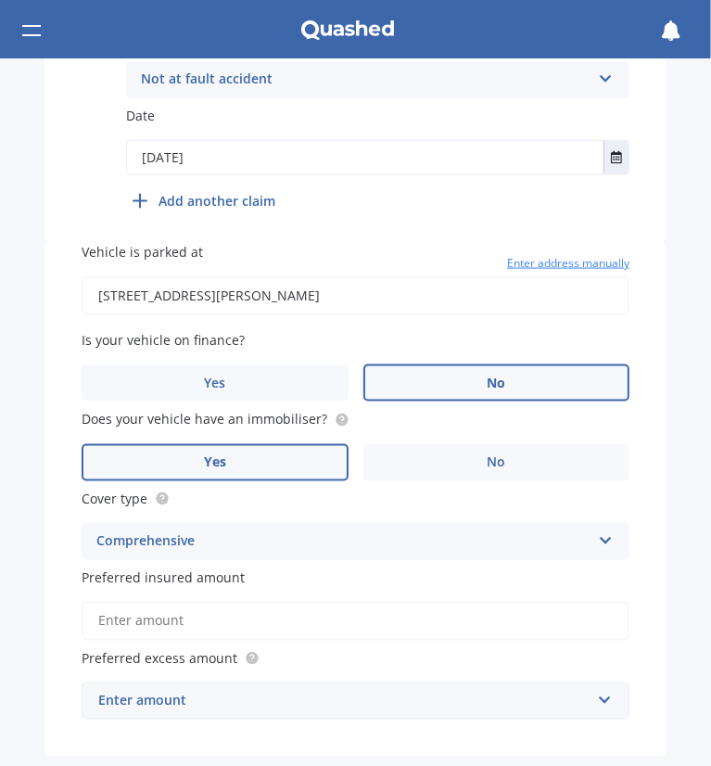
click at [222, 550] on div "Comprehensive" at bounding box center [343, 541] width 494 height 22
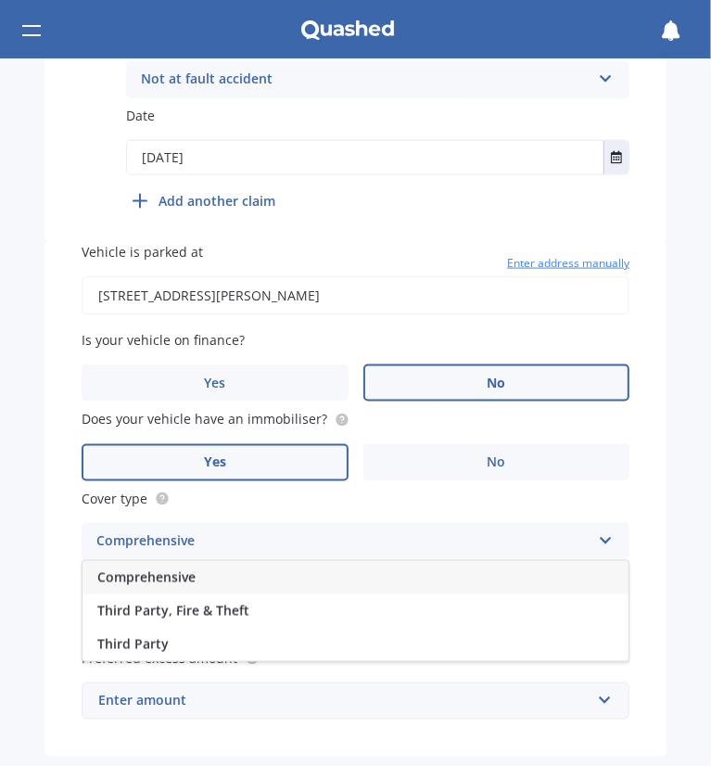
click at [219, 571] on div "Comprehensive" at bounding box center [355, 577] width 546 height 33
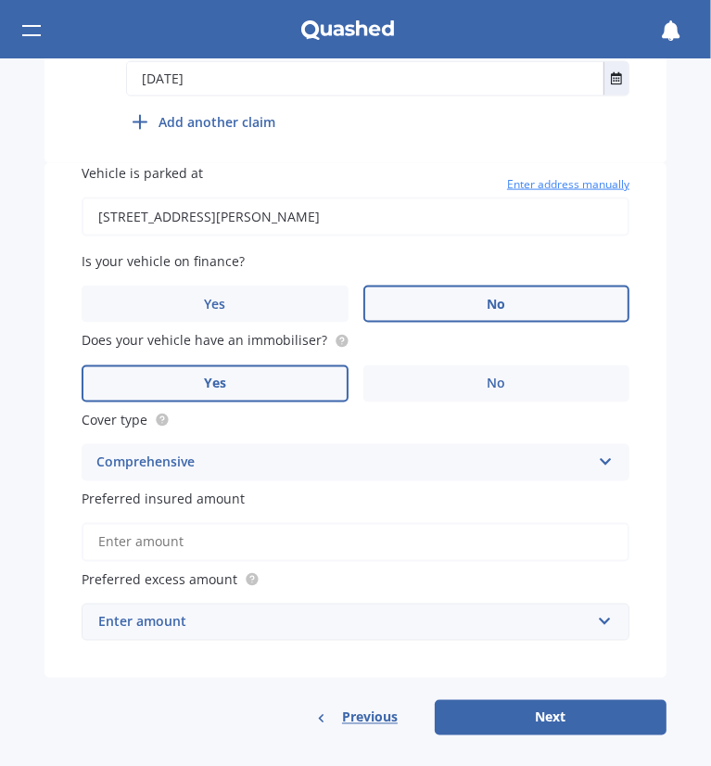
scroll to position [1367, 0]
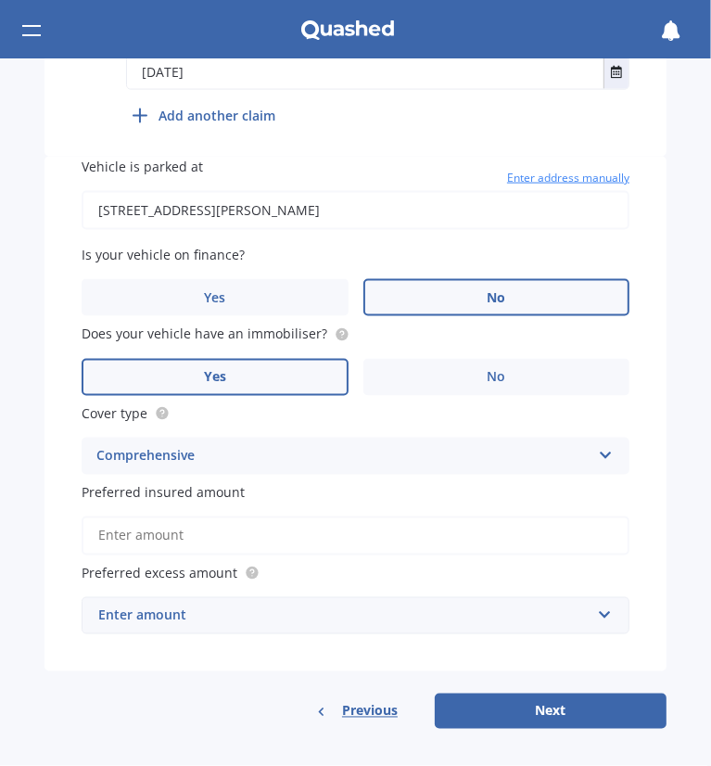
click at [161, 539] on input "Preferred insured amount" at bounding box center [356, 535] width 548 height 39
click at [74, 491] on div "Vehicle is parked at [STREET_ADDRESS][PERSON_NAME] Enter address manually Is yo…" at bounding box center [355, 414] width 622 height 515
click at [180, 550] on input "Preferred insured amount" at bounding box center [356, 535] width 548 height 39
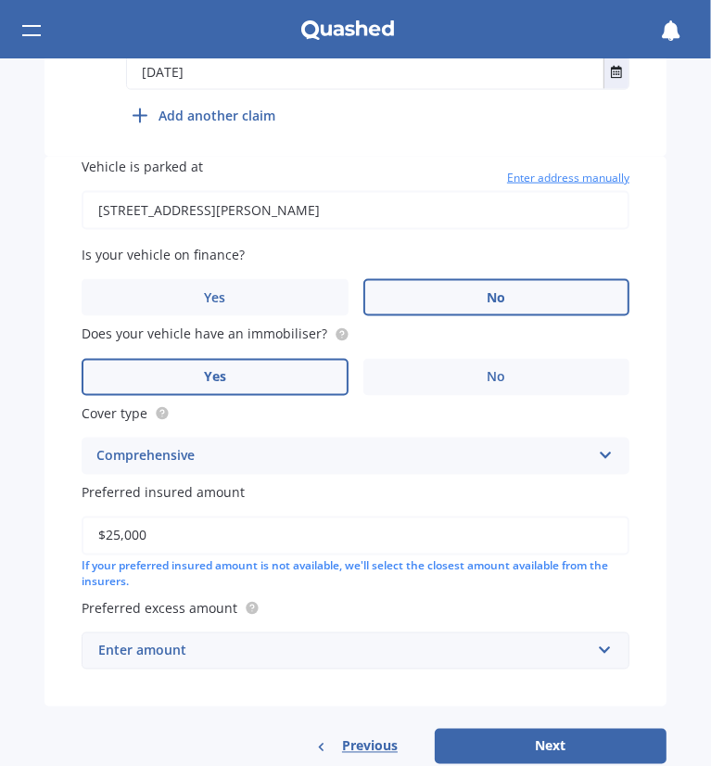
type input "$25,000"
click at [275, 661] on input "text" at bounding box center [348, 650] width 531 height 35
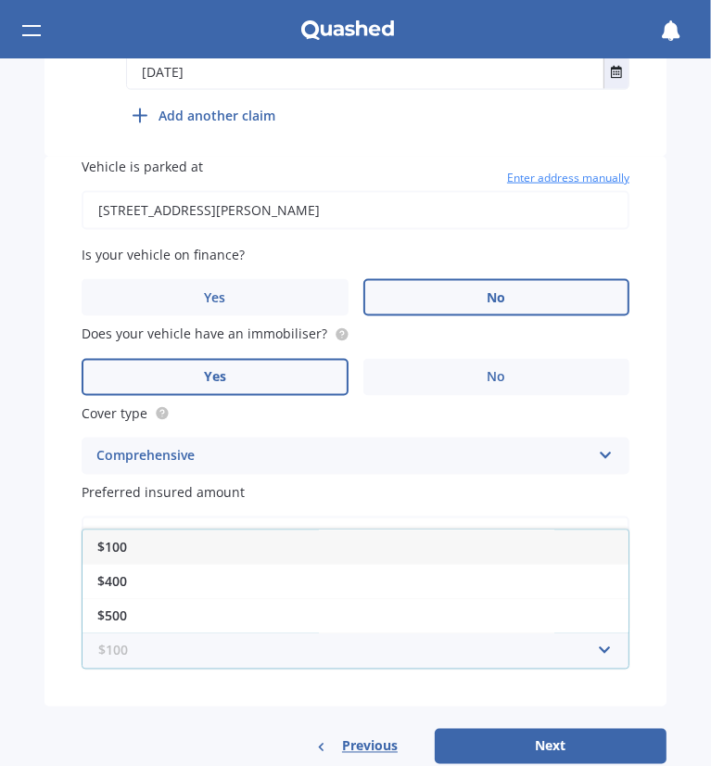
scroll to position [1401, 0]
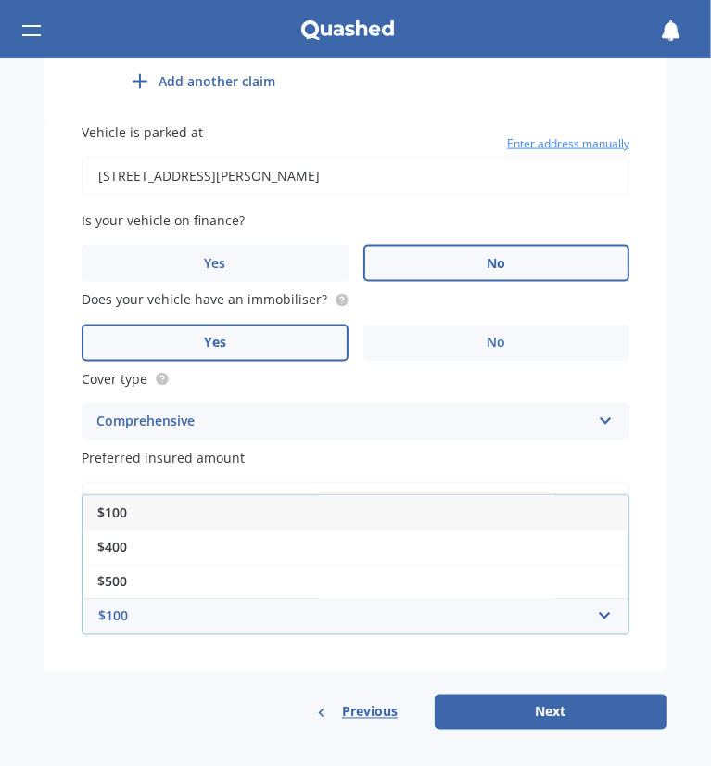
click at [180, 633] on div "$1,000" at bounding box center [355, 650] width 546 height 34
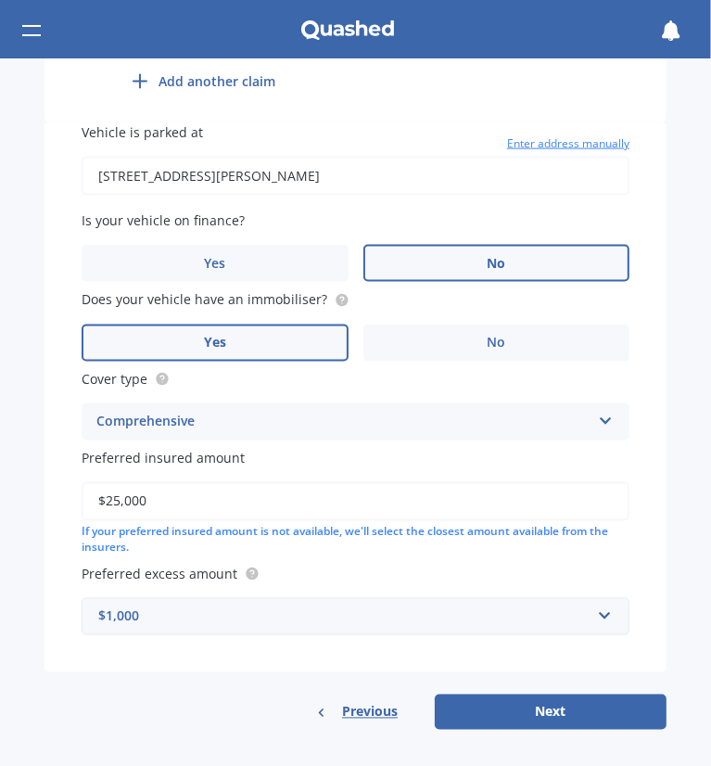
click at [237, 619] on div "$1,000" at bounding box center [344, 616] width 492 height 20
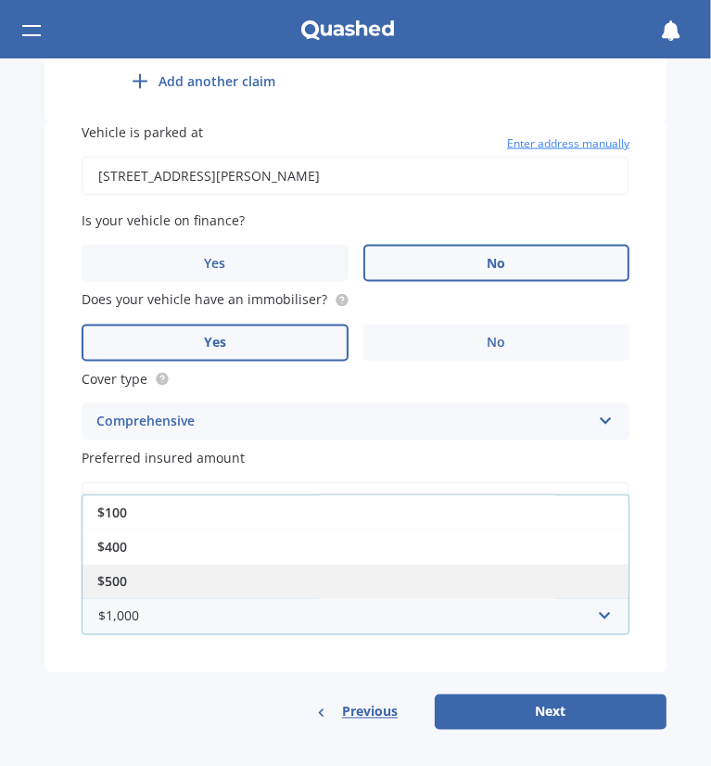
click at [191, 564] on div "$500" at bounding box center [355, 581] width 546 height 34
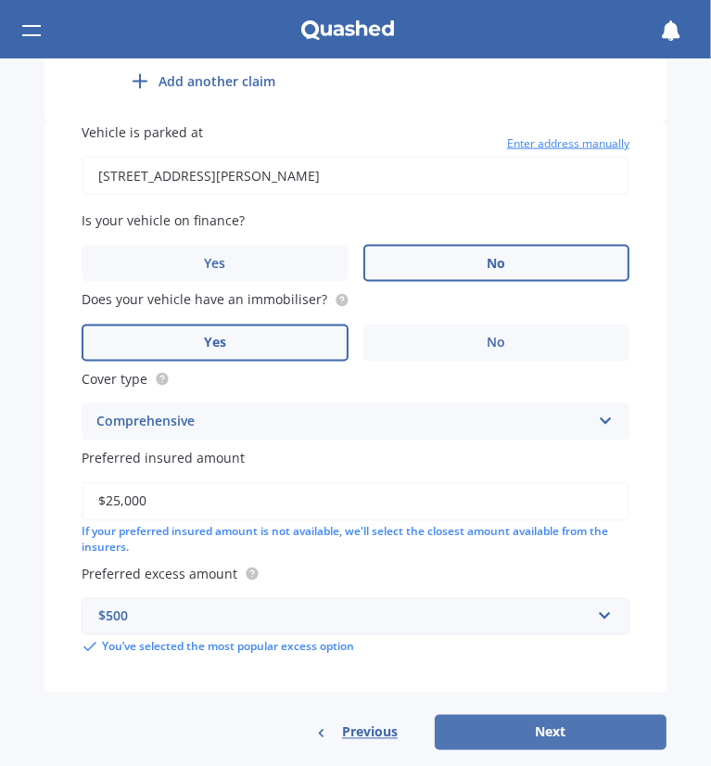
click at [466, 716] on button "Next" at bounding box center [551, 732] width 232 height 35
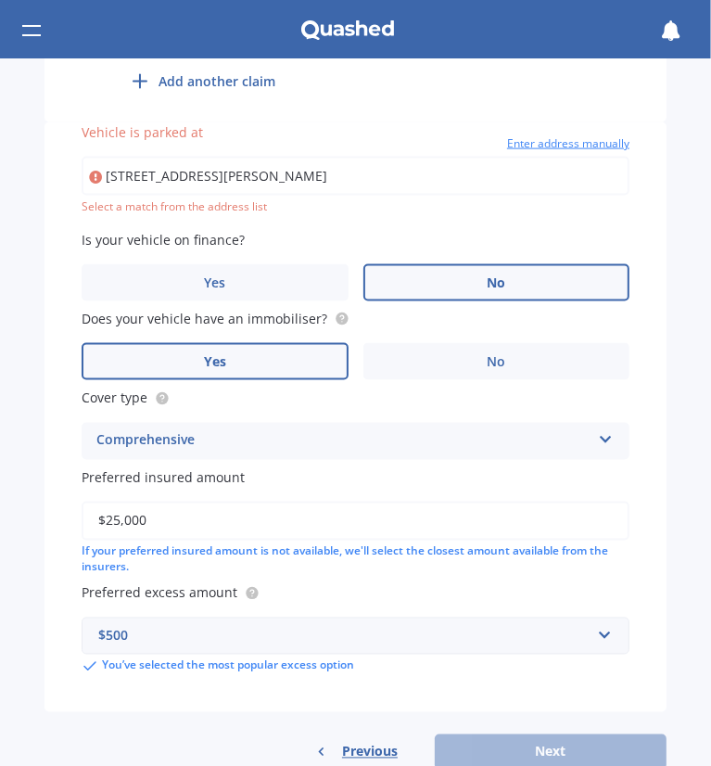
scroll to position [1336, 0]
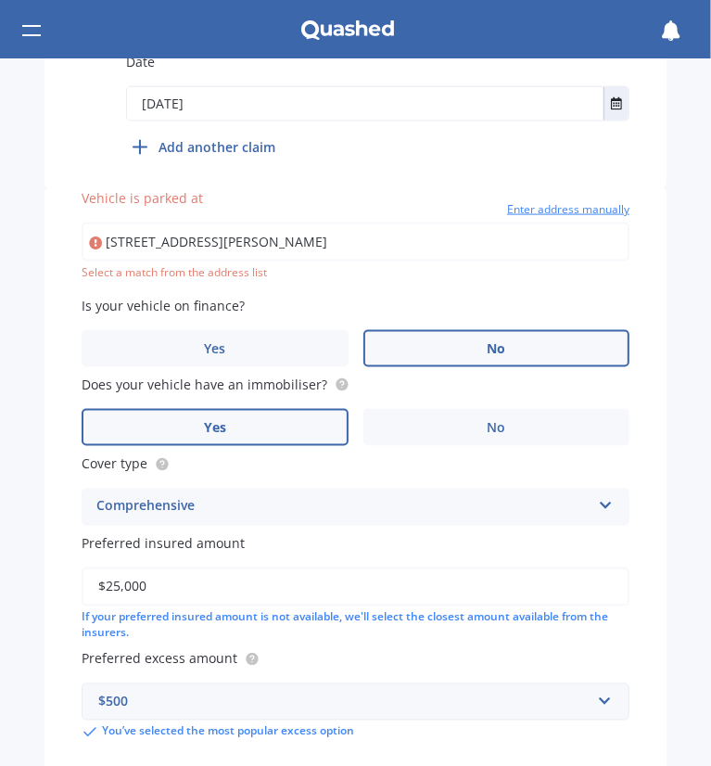
click at [207, 237] on input "[STREET_ADDRESS][PERSON_NAME]" at bounding box center [356, 241] width 548 height 39
type input "[STREET_ADDRESS][PERSON_NAME]"
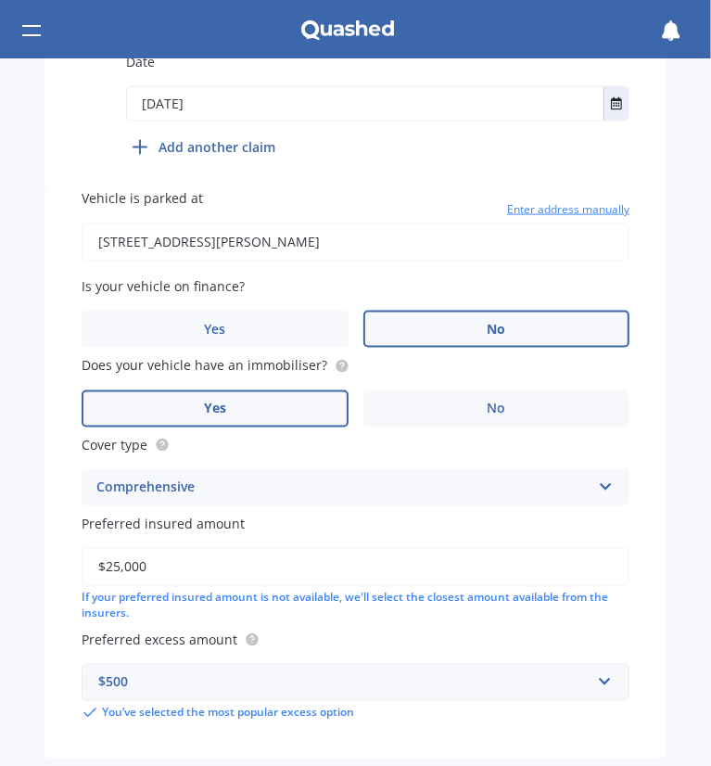
click at [193, 569] on input "$25,000" at bounding box center [356, 567] width 548 height 39
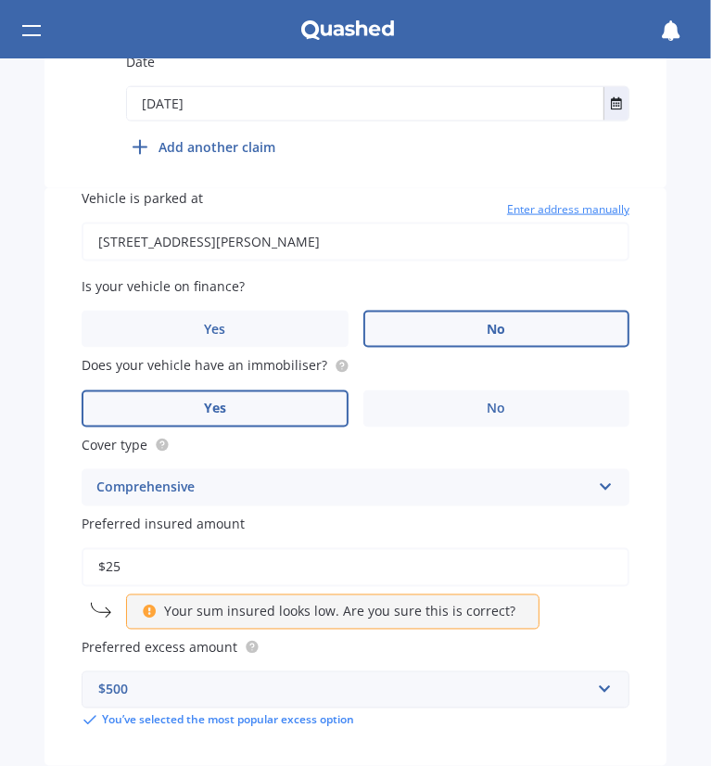
type input "$2"
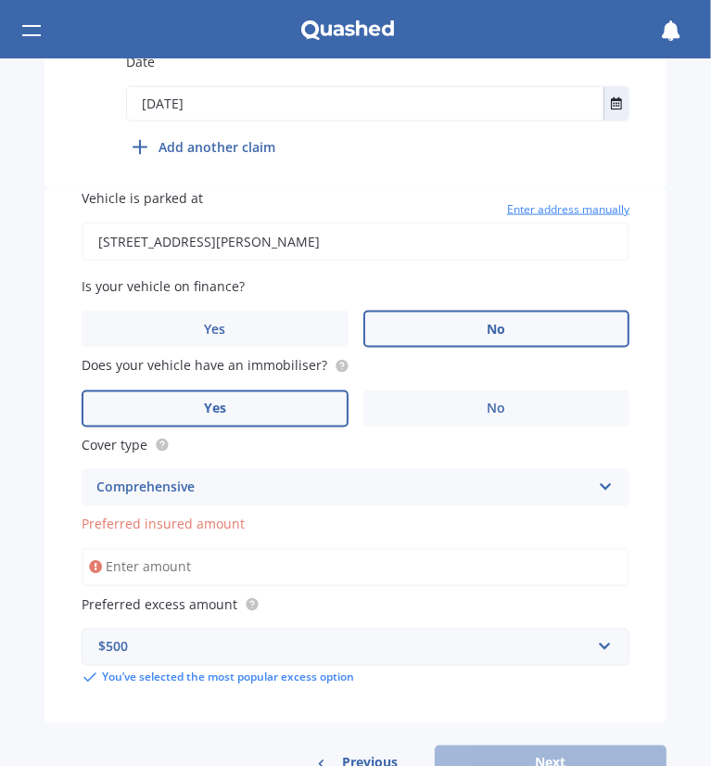
click at [194, 561] on input "Preferred insured amount" at bounding box center [356, 567] width 548 height 39
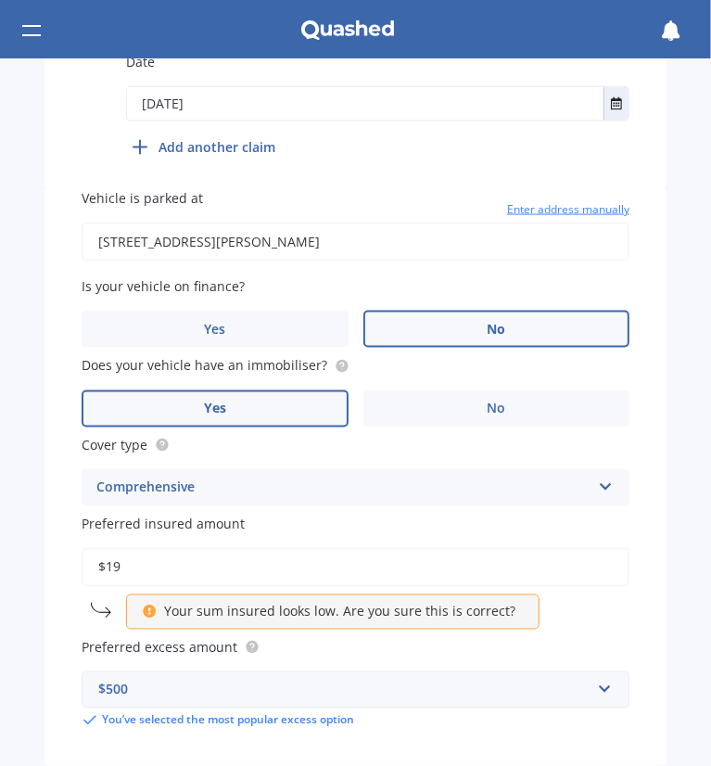
type input "$1"
type input "$2"
type input "$9"
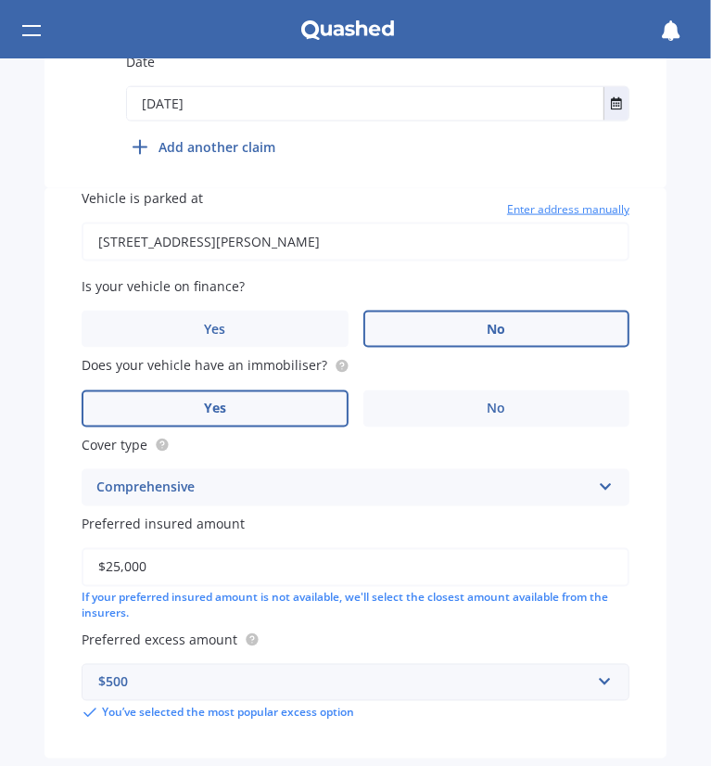
scroll to position [1423, 0]
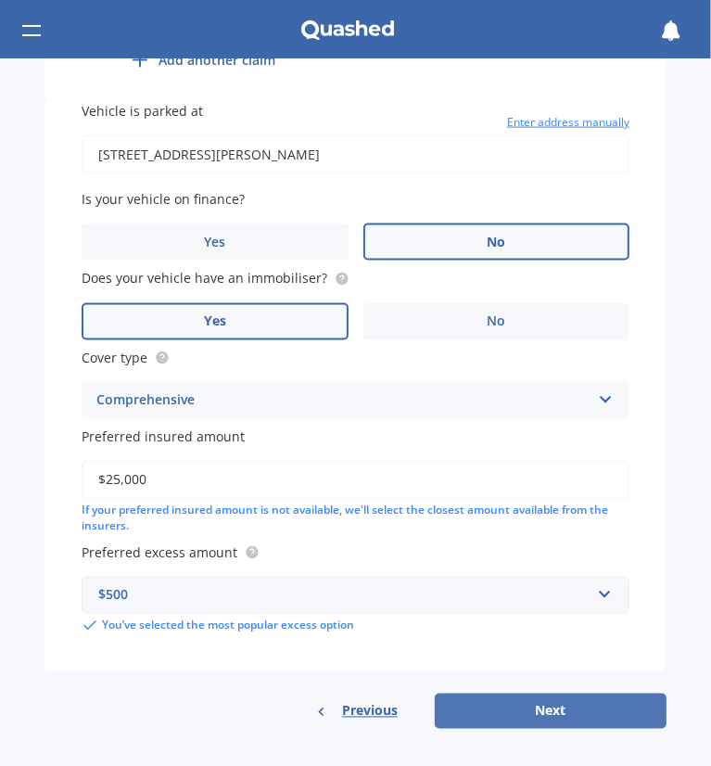
type input "$25,000"
click at [512, 713] on button "Next" at bounding box center [551, 710] width 232 height 35
select select "03"
select select "1968"
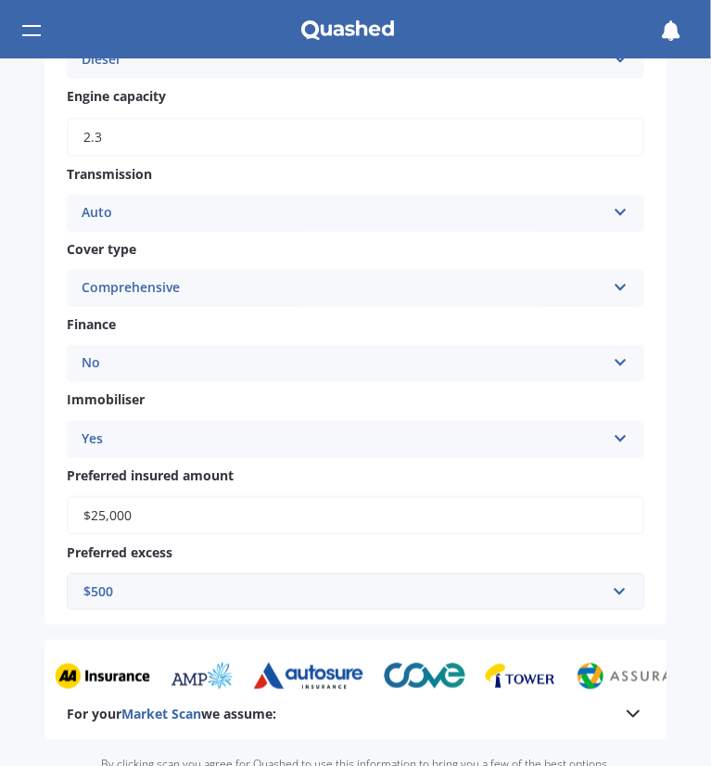
scroll to position [1099, 0]
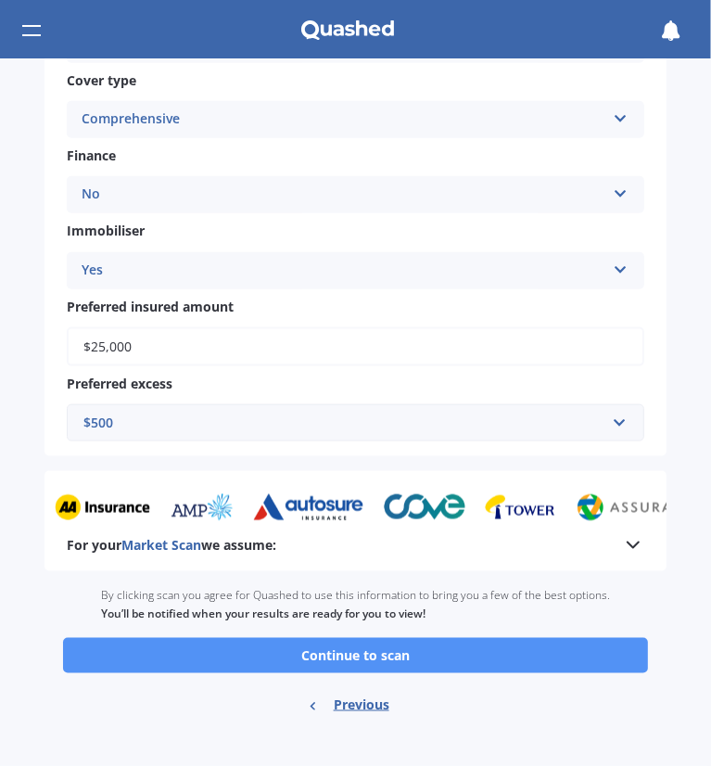
click at [232, 653] on button "Continue to scan" at bounding box center [355, 655] width 585 height 35
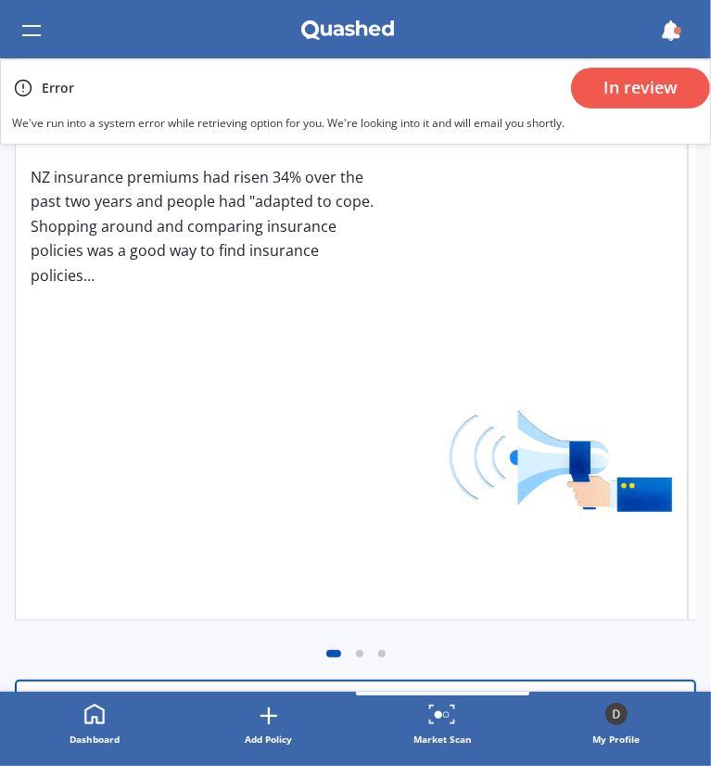
scroll to position [366, 0]
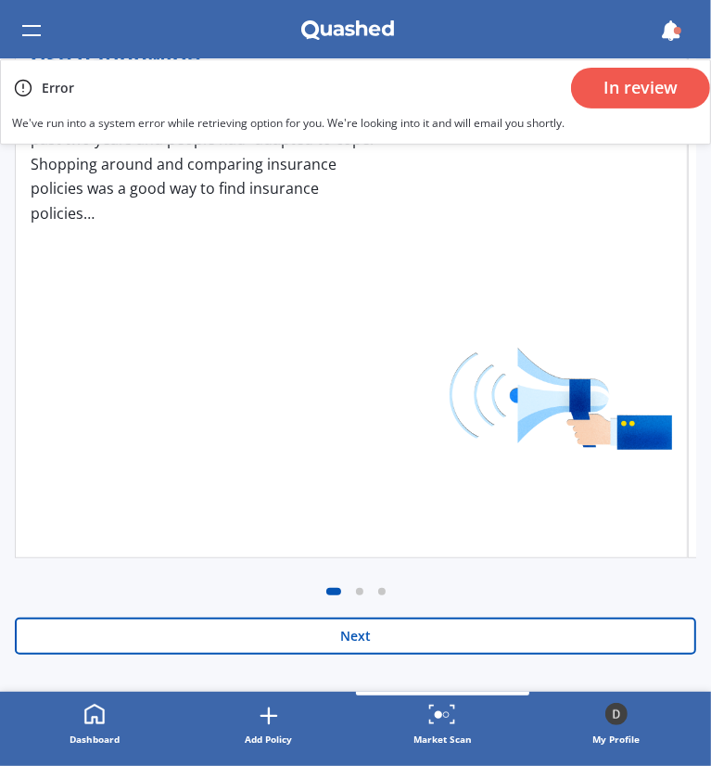
click at [341, 635] on button "Next" at bounding box center [355, 635] width 681 height 37
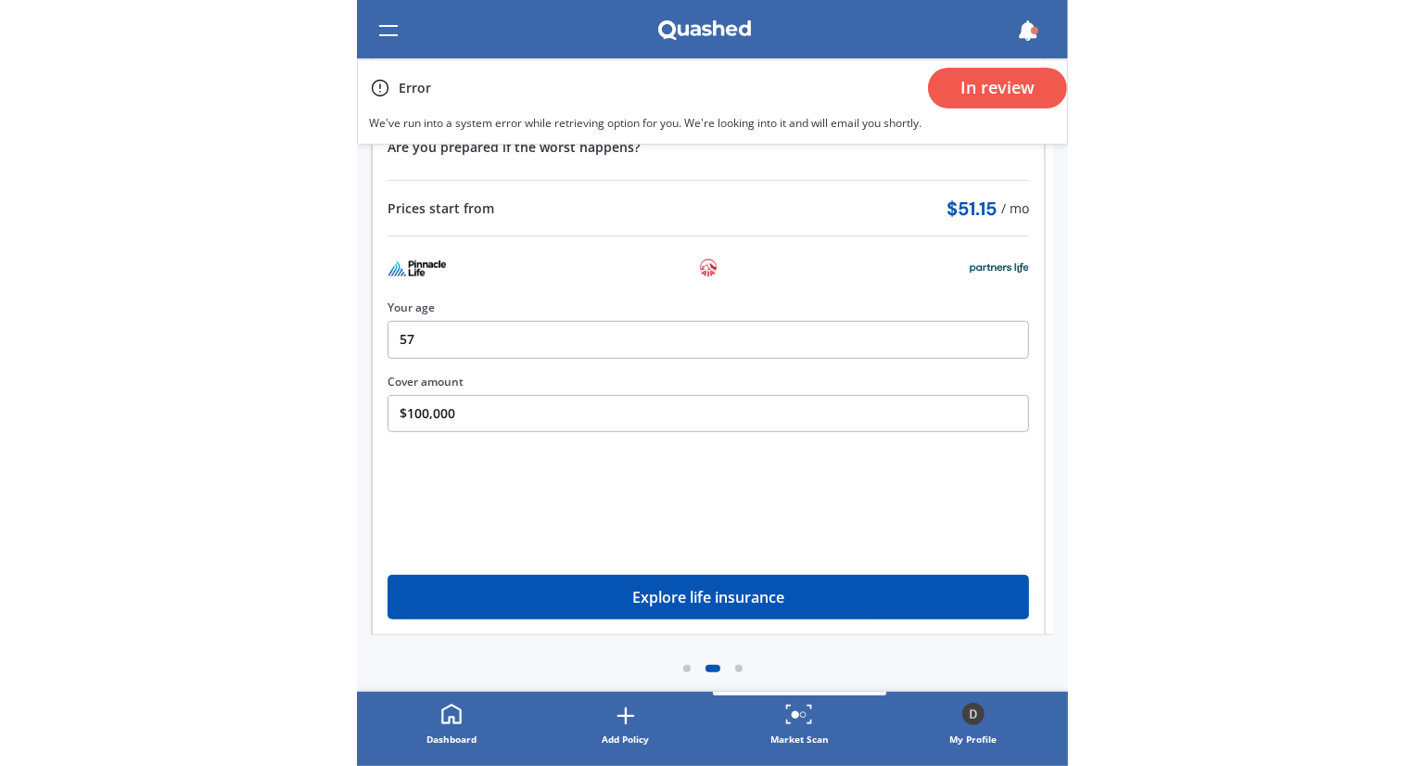
scroll to position [0, 0]
